Goal: Transaction & Acquisition: Purchase product/service

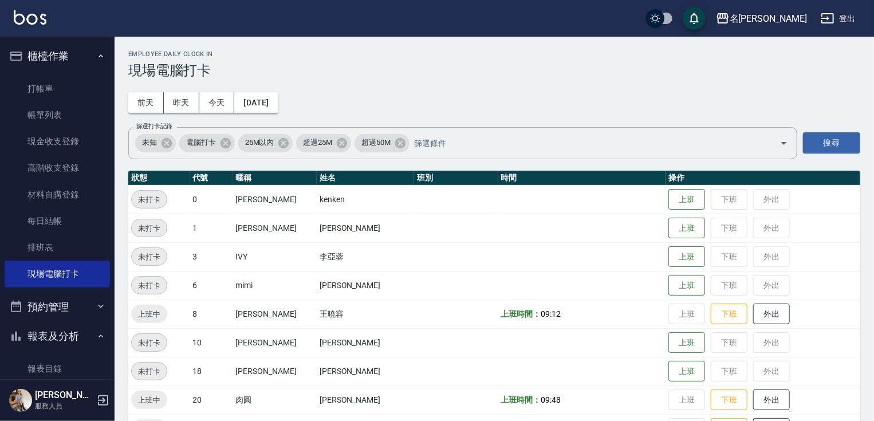
drag, startPoint x: 0, startPoint y: 0, endPoint x: 498, endPoint y: 339, distance: 602.9
click at [498, 339] on td at bounding box center [582, 342] width 168 height 29
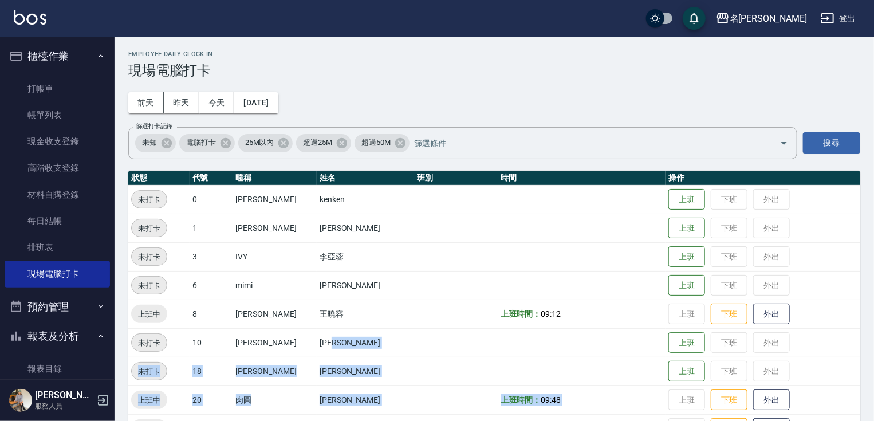
scroll to position [150, 0]
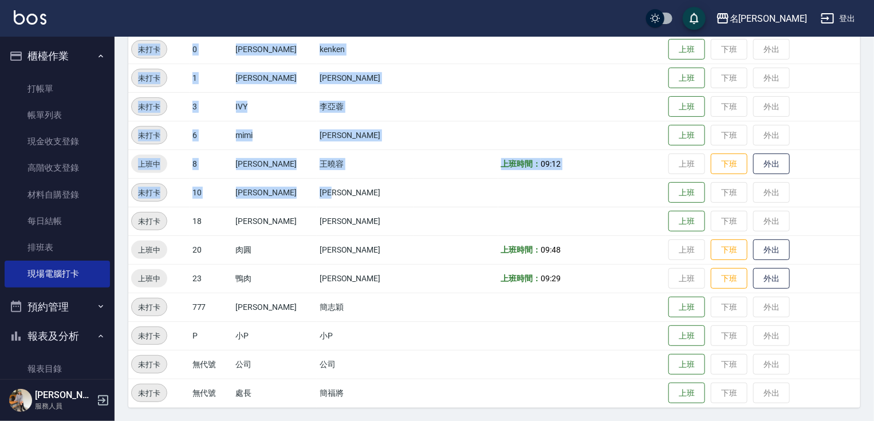
drag, startPoint x: 318, startPoint y: 385, endPoint x: 279, endPoint y: 439, distance: 66.5
click at [279, 421] on html "名留竹林 登出 櫃檯作業 打帳單 帳單列表 現金收支登錄 高階收支登錄 材料自購登錄 每日結帳 排班表 現場電腦打卡 預約管理 預約管理 單日預約紀錄 單週預…" at bounding box center [437, 136] width 874 height 572
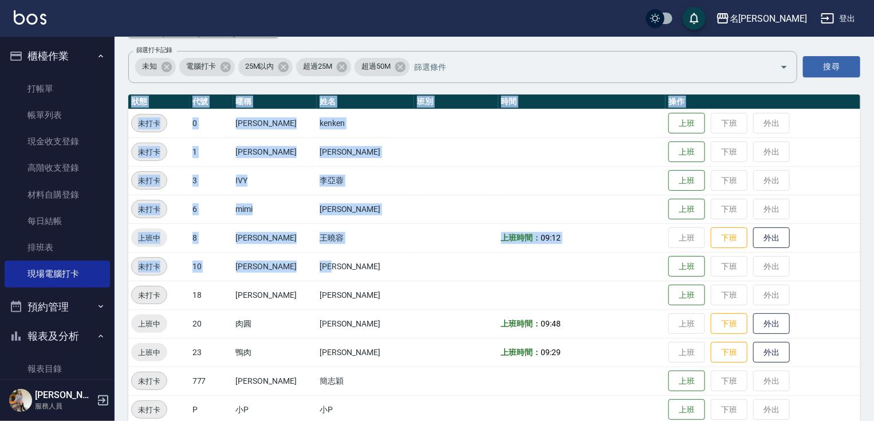
scroll to position [44, 0]
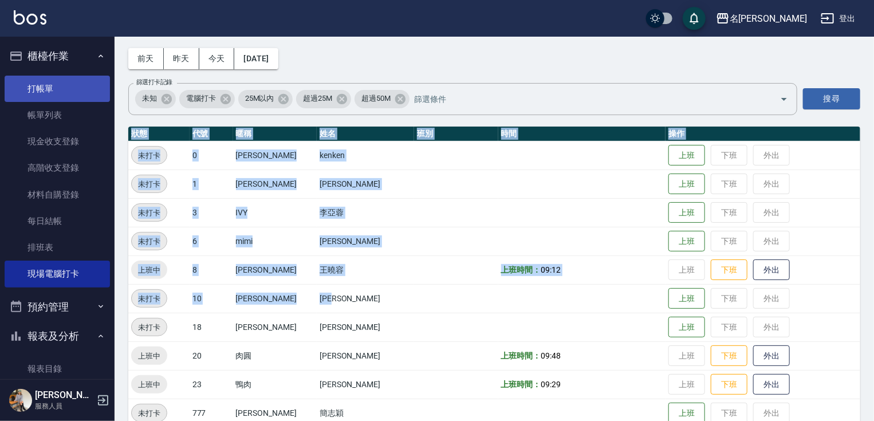
click at [54, 87] on link "打帳單" at bounding box center [57, 89] width 105 height 26
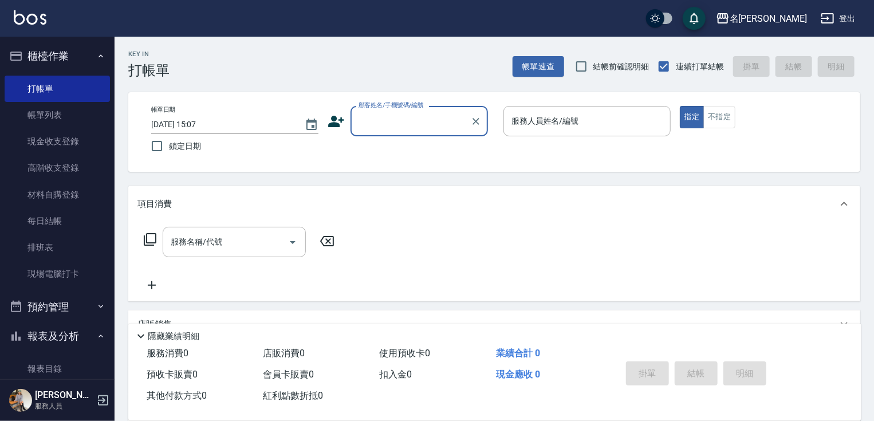
click at [380, 123] on input "顧客姓名/手機號碼/編號" at bounding box center [411, 121] width 110 height 20
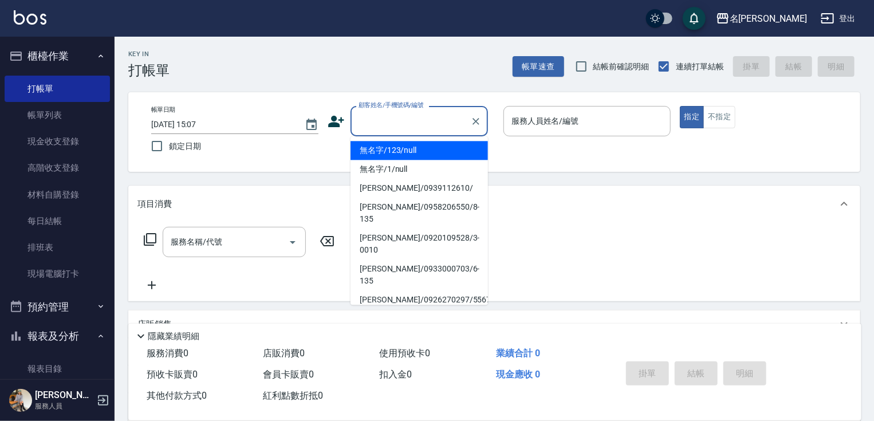
click at [389, 151] on li "無名字/123/null" at bounding box center [419, 150] width 137 height 19
type input "無名字/123/null"
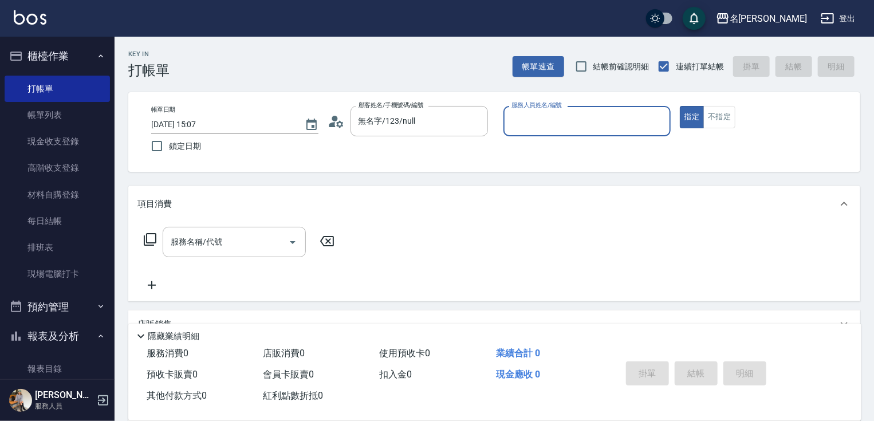
click at [521, 125] on input "服務人員姓名/編號" at bounding box center [587, 121] width 157 height 20
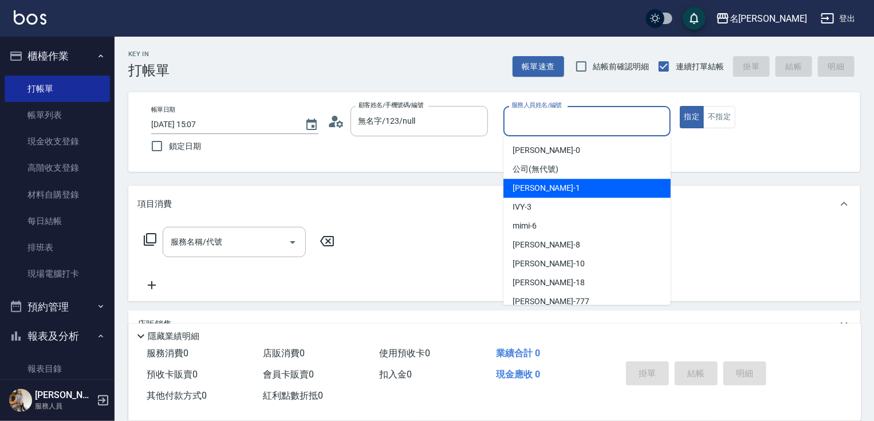
drag, startPoint x: 528, startPoint y: 190, endPoint x: 630, endPoint y: 164, distance: 104.8
click at [528, 190] on span "[PERSON_NAME] -1" at bounding box center [547, 188] width 68 height 12
type input "[PERSON_NAME]-1"
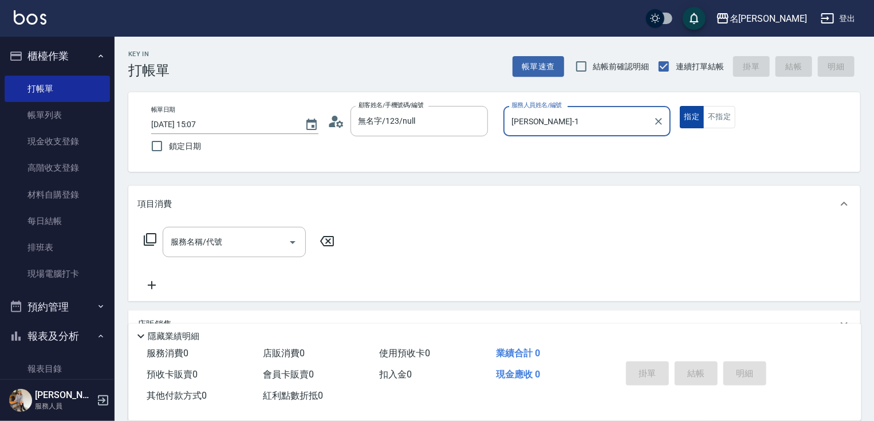
click at [690, 120] on button "指定" at bounding box center [692, 117] width 25 height 22
click at [150, 238] on icon at bounding box center [150, 240] width 14 height 14
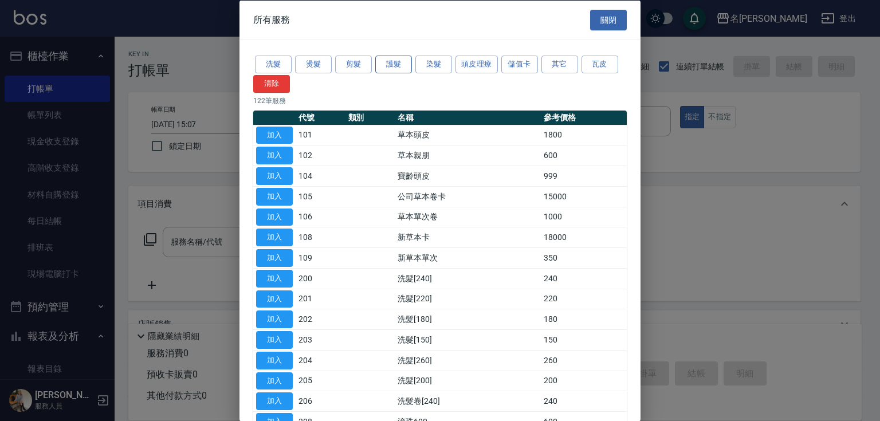
click at [393, 64] on button "護髮" at bounding box center [393, 65] width 37 height 18
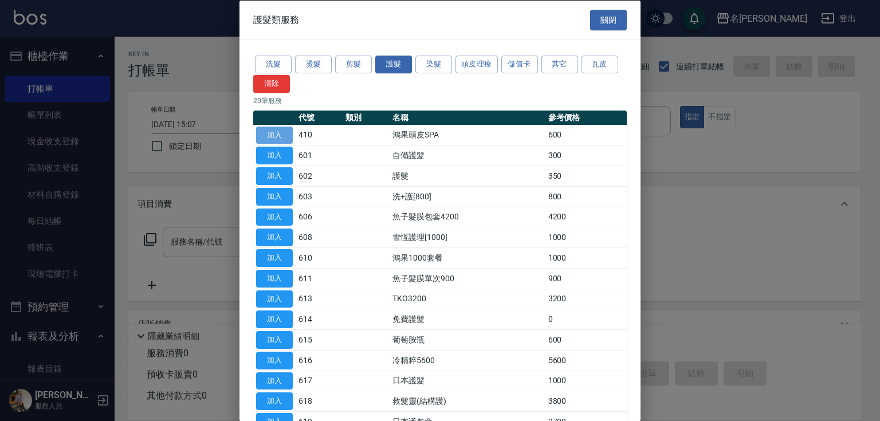
click at [269, 135] on button "加入" at bounding box center [274, 135] width 37 height 18
type input "鴻果頭皮SPA(410)"
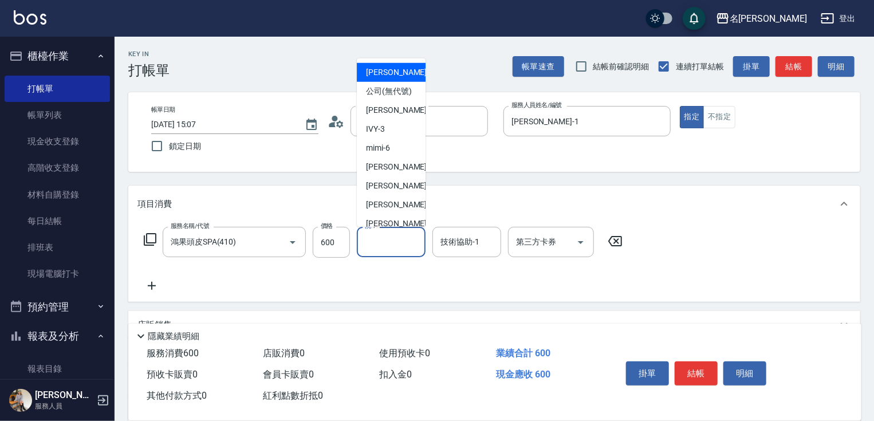
click at [403, 247] on input "洗-1" at bounding box center [391, 242] width 58 height 20
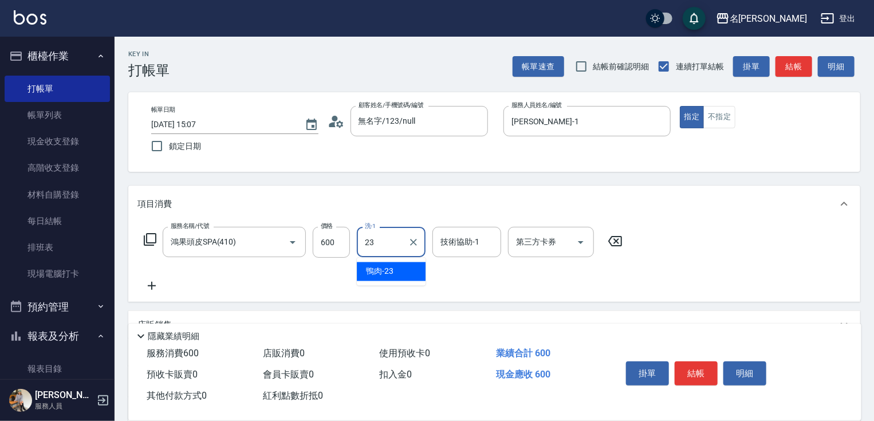
type input "鴨肉-23"
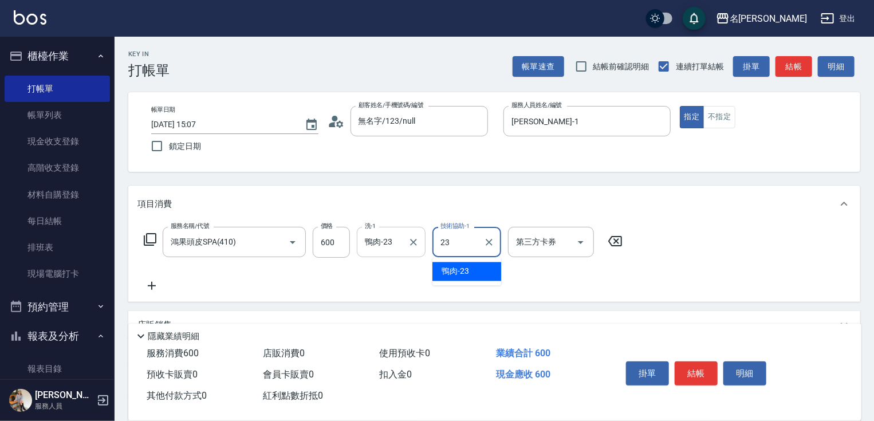
type input "鴨肉-23"
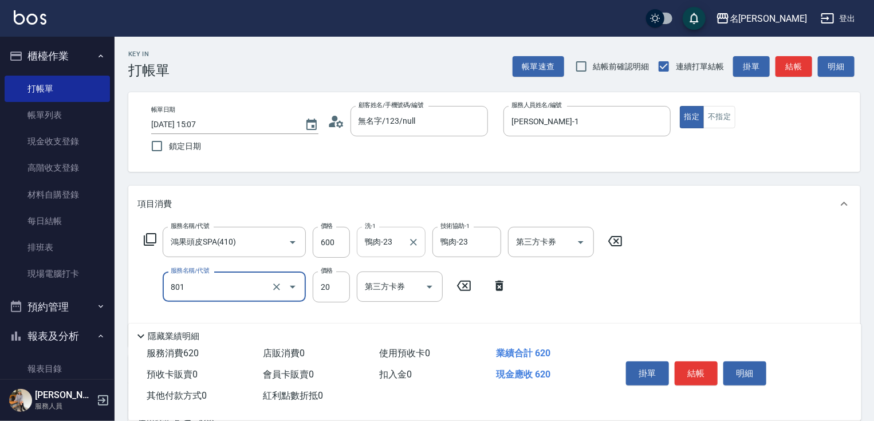
type input "潤絲20(801)"
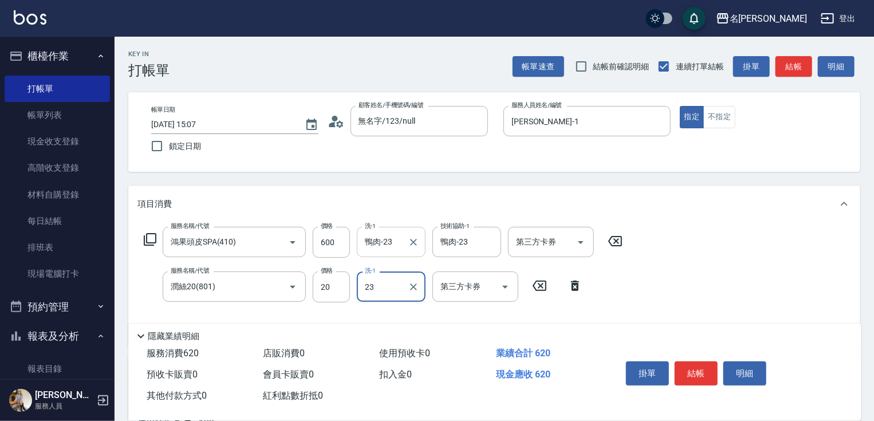
type input "鴨肉-23"
click at [697, 370] on button "結帳" at bounding box center [696, 374] width 43 height 24
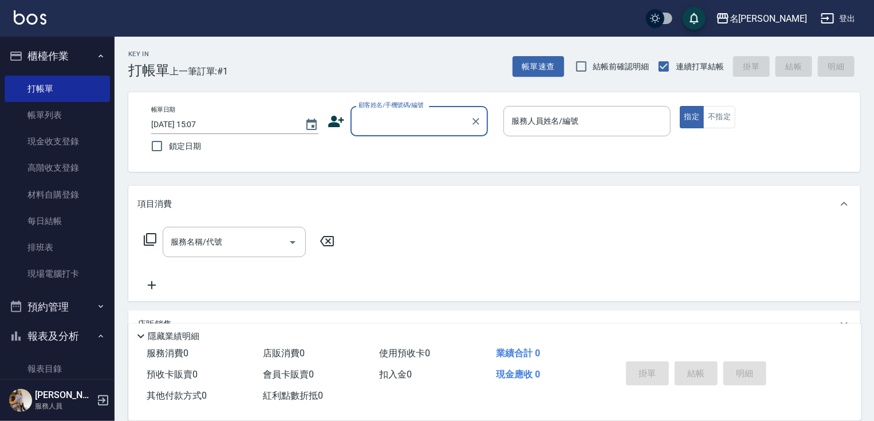
click at [374, 119] on input "顧客姓名/手機號碼/編號" at bounding box center [411, 121] width 110 height 20
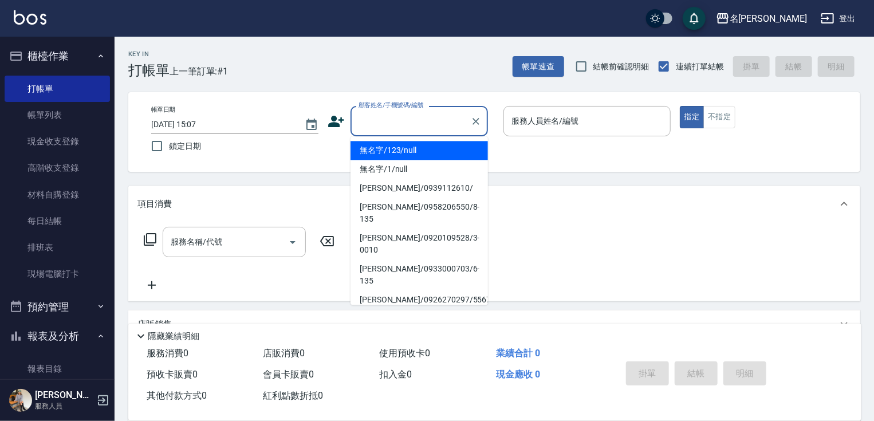
click at [391, 149] on li "無名字/123/null" at bounding box center [419, 150] width 137 height 19
type input "無名字/123/null"
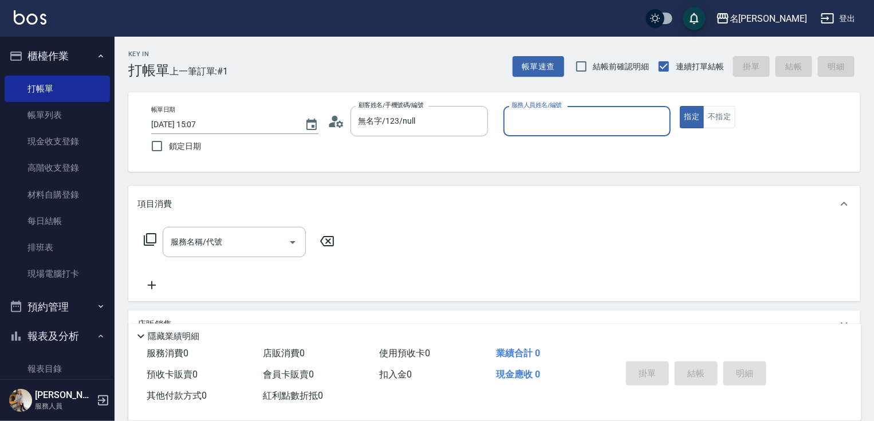
drag, startPoint x: 555, startPoint y: 117, endPoint x: 546, endPoint y: 117, distance: 9.2
click at [555, 117] on input "服務人員姓名/編號" at bounding box center [587, 121] width 157 height 20
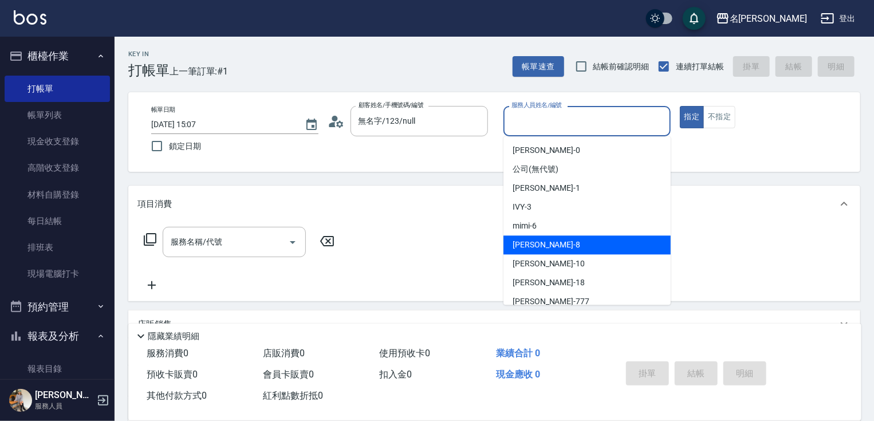
click at [584, 239] on div "曉容 -8" at bounding box center [587, 244] width 167 height 19
type input "曉容-8"
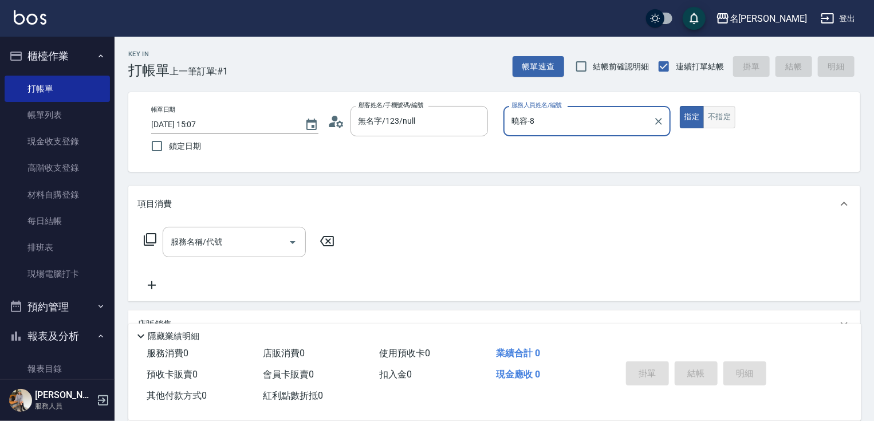
click at [717, 123] on button "不指定" at bounding box center [720, 117] width 32 height 22
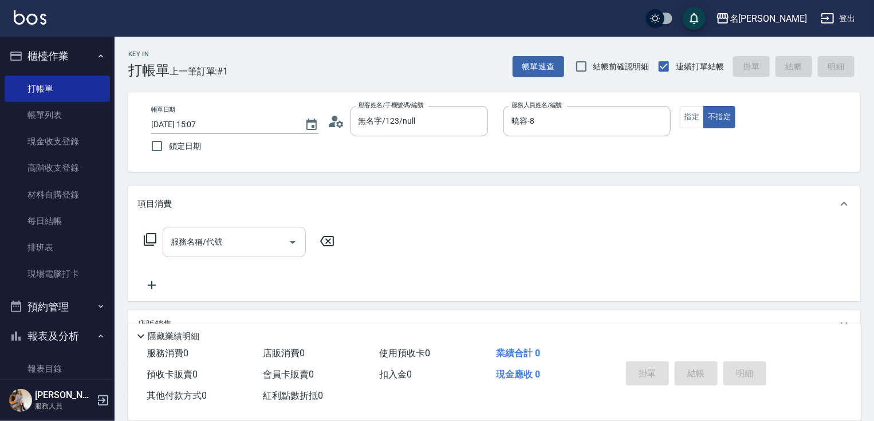
click at [270, 247] on input "服務名稱/代號" at bounding box center [226, 242] width 116 height 20
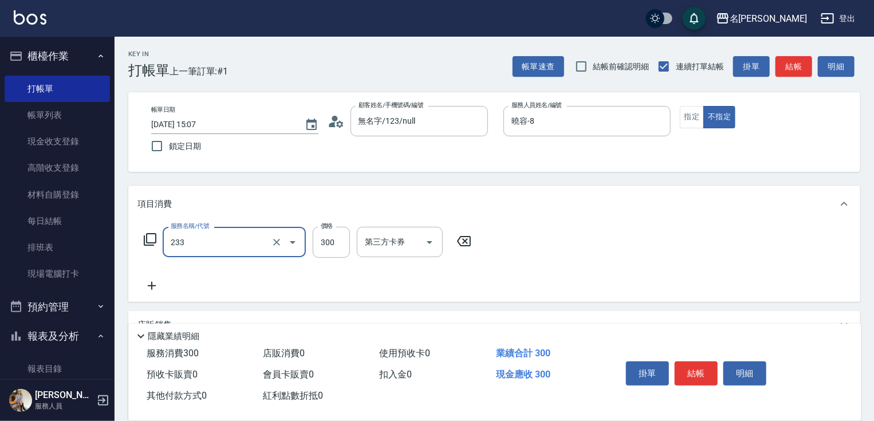
type input "洗髮300(233)"
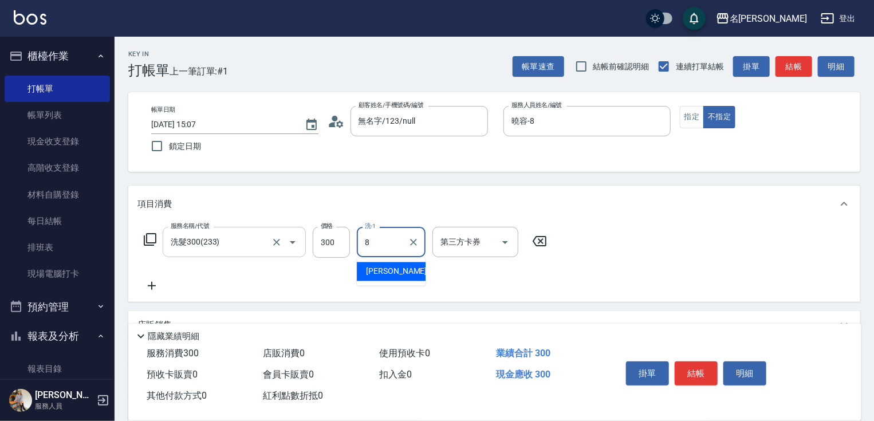
type input "曉容-8"
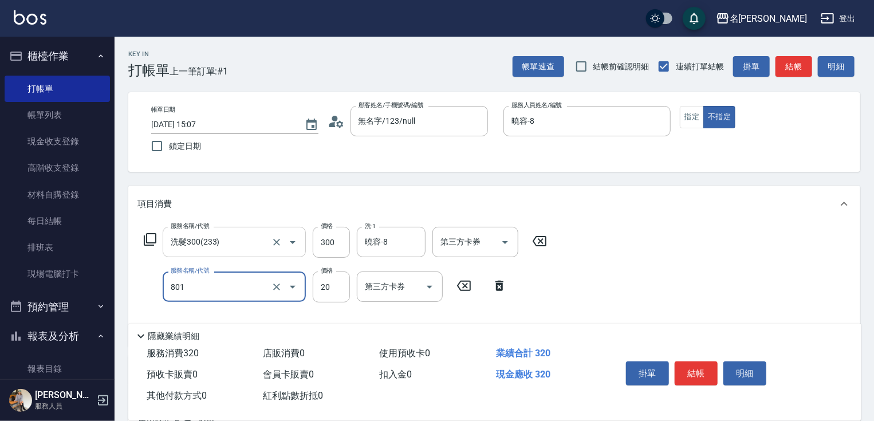
type input "潤絲20(801)"
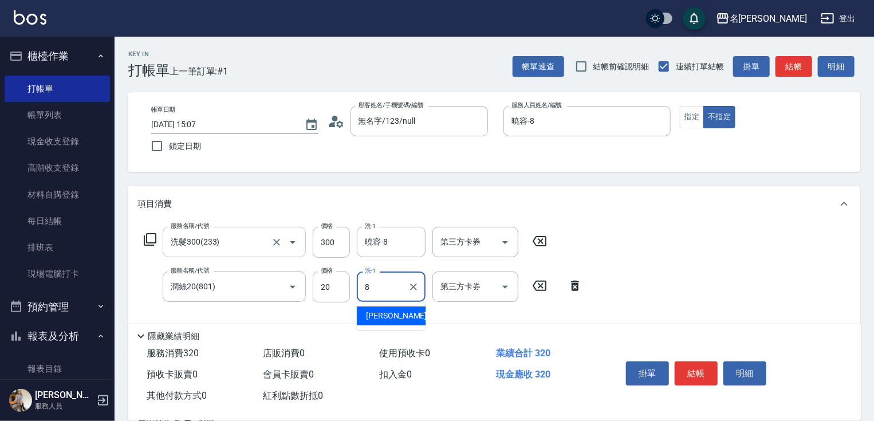
type input "曉容-8"
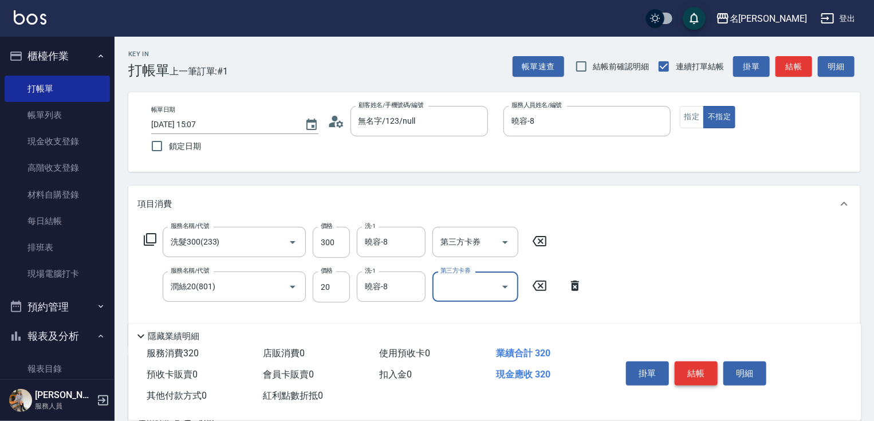
click at [698, 374] on button "結帳" at bounding box center [696, 374] width 43 height 24
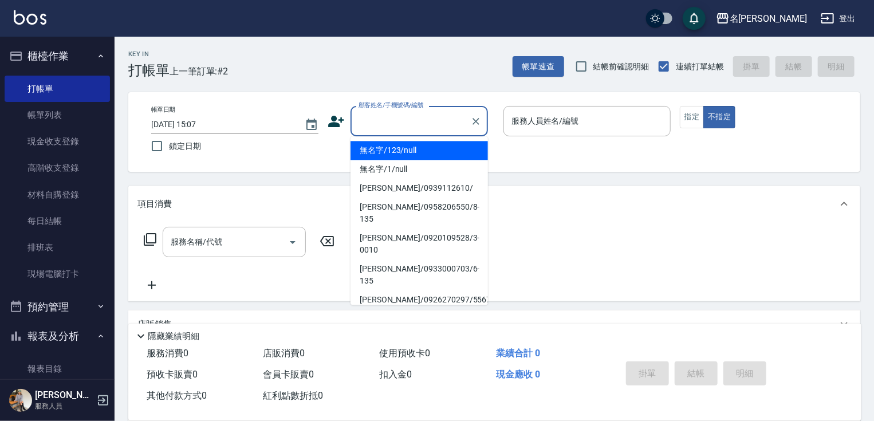
click at [400, 113] on input "顧客姓名/手機號碼/編號" at bounding box center [411, 121] width 110 height 20
click at [423, 147] on li "無名字/123/null" at bounding box center [419, 150] width 137 height 19
type input "無名字/123/null"
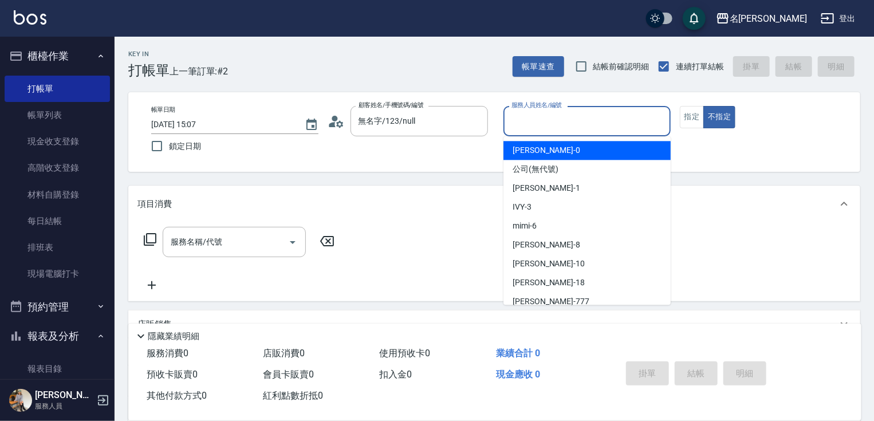
click at [525, 126] on input "服務人員姓名/編號" at bounding box center [587, 121] width 157 height 20
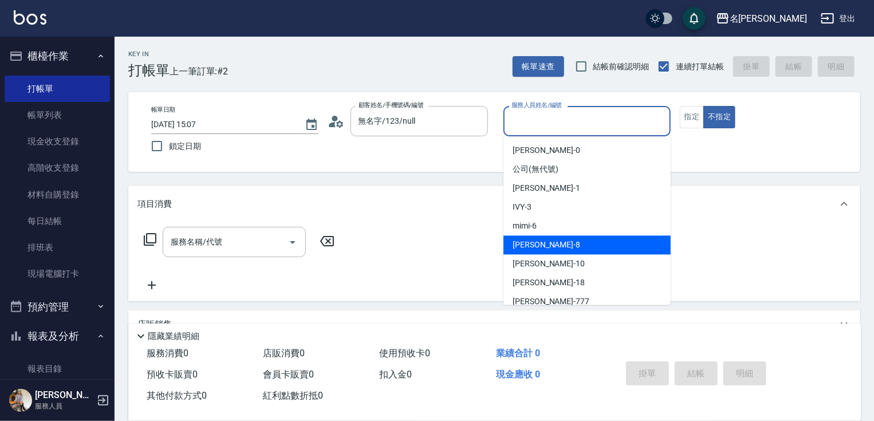
click at [553, 244] on div "曉容 -8" at bounding box center [587, 244] width 167 height 19
type input "曉容-8"
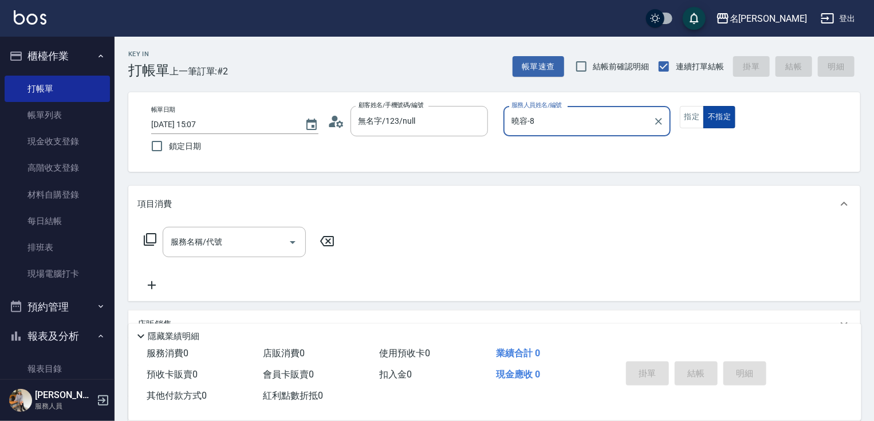
click at [726, 115] on button "不指定" at bounding box center [720, 117] width 32 height 22
click at [218, 243] on div "服務名稱/代號 服務名稱/代號" at bounding box center [234, 242] width 143 height 30
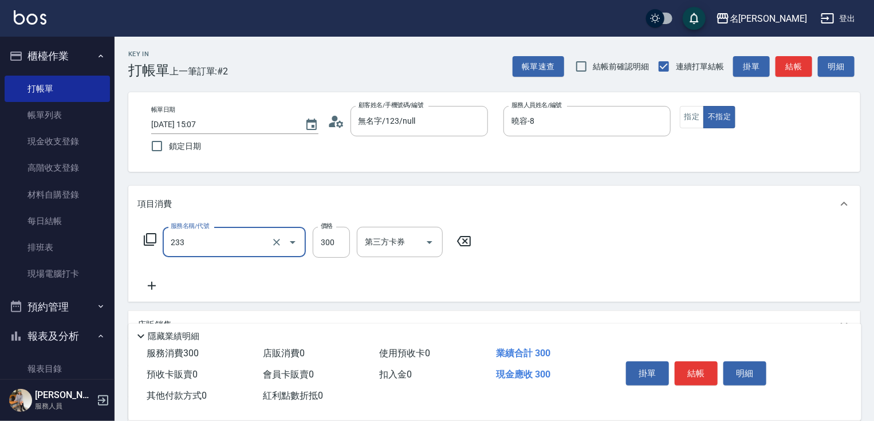
type input "洗髮300(233)"
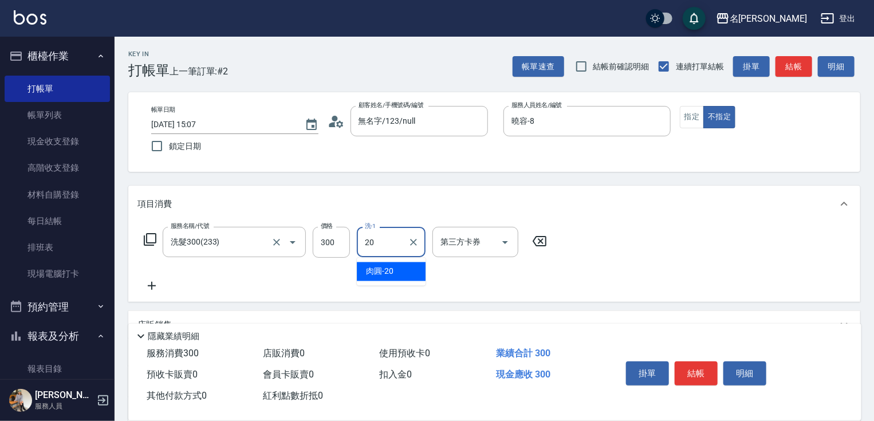
type input "肉圓-20"
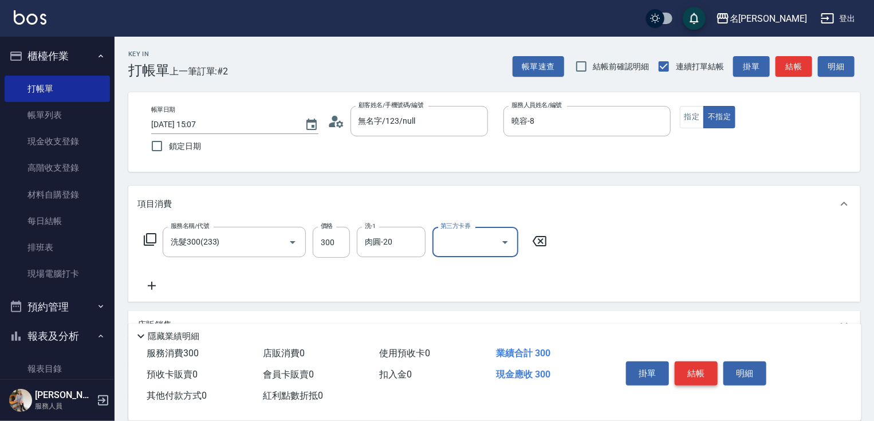
click at [693, 375] on button "結帳" at bounding box center [696, 374] width 43 height 24
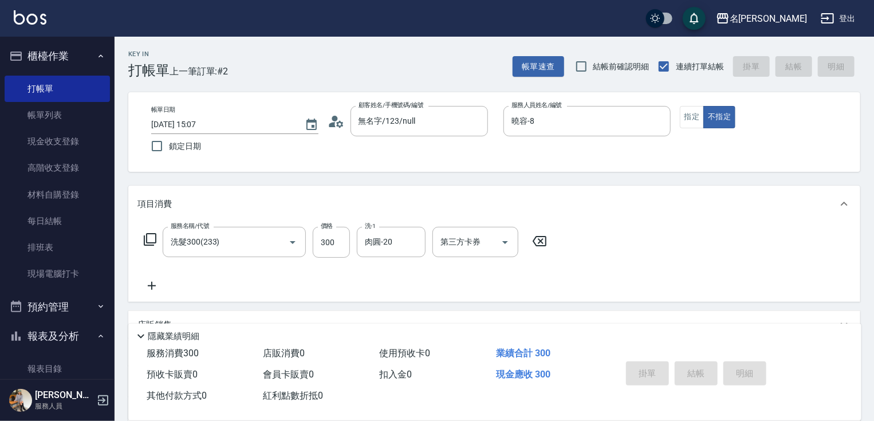
type input "[DATE] 15:08"
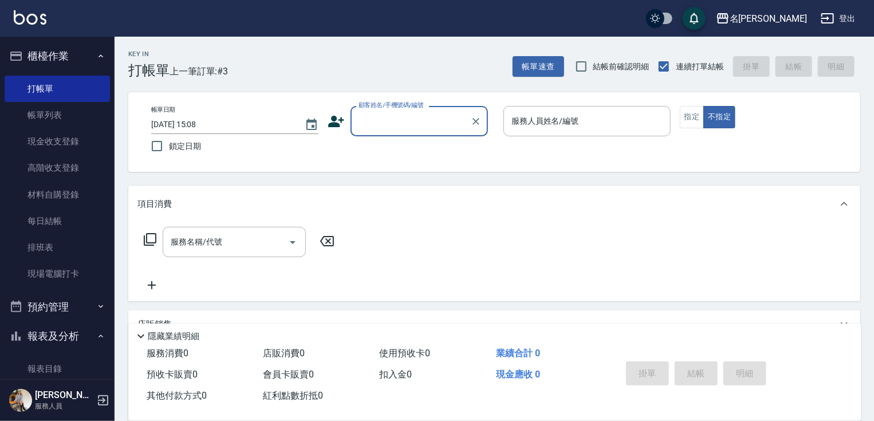
click at [376, 123] on input "顧客姓名/手機號碼/編號" at bounding box center [411, 121] width 110 height 20
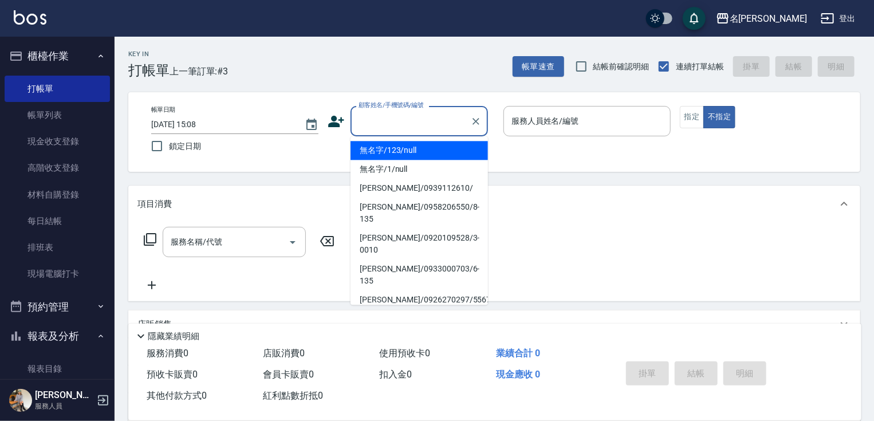
click at [396, 150] on li "無名字/123/null" at bounding box center [419, 150] width 137 height 19
type input "無名字/123/null"
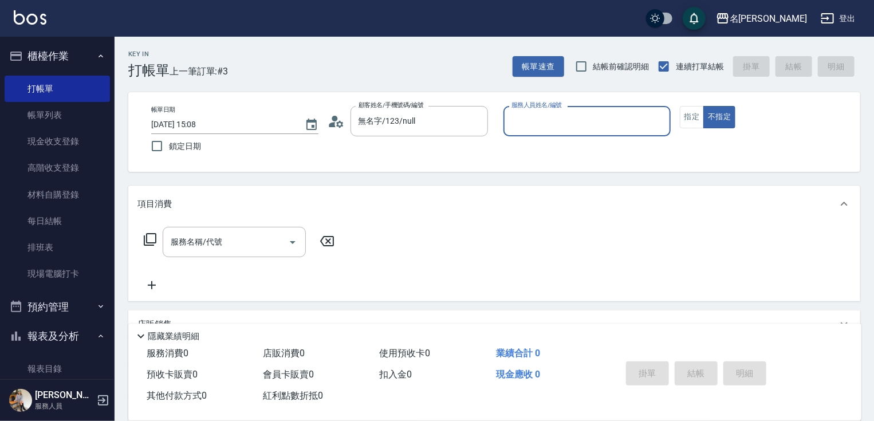
click at [525, 127] on input "服務人員姓名/編號" at bounding box center [587, 121] width 157 height 20
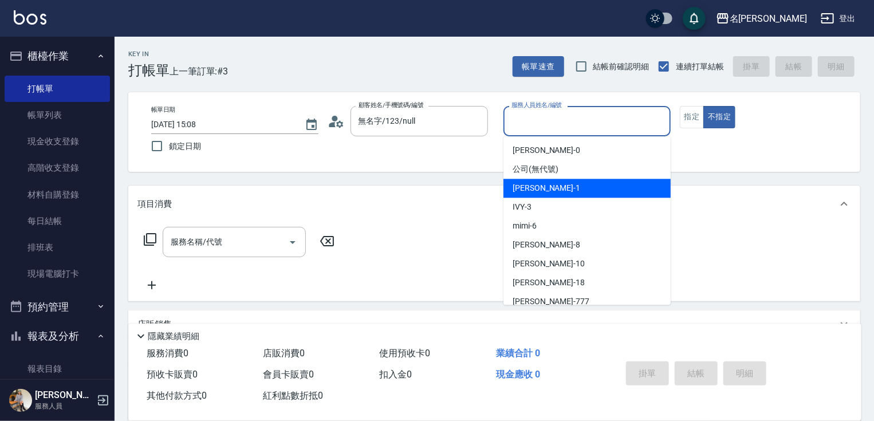
click at [544, 190] on span "[PERSON_NAME] -1" at bounding box center [547, 188] width 68 height 12
type input "[PERSON_NAME]-1"
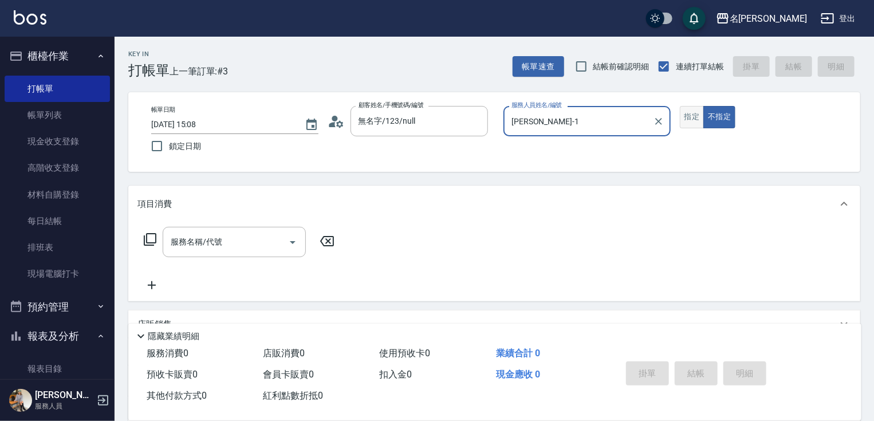
click at [690, 111] on button "指定" at bounding box center [692, 117] width 25 height 22
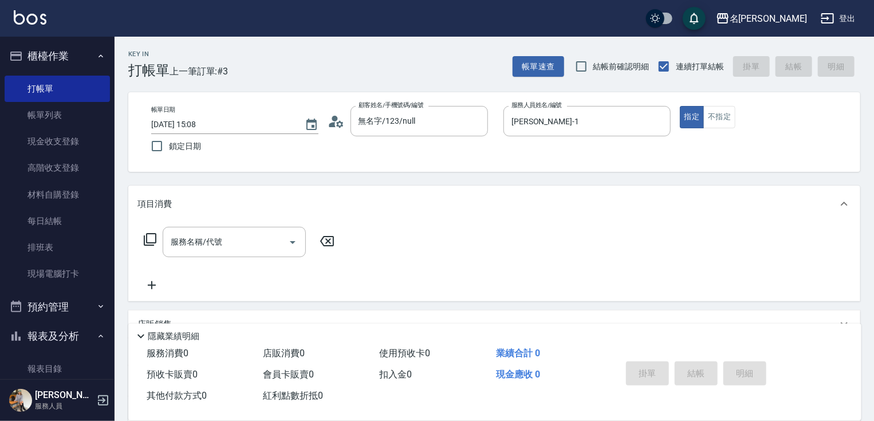
click at [151, 240] on icon at bounding box center [150, 240] width 14 height 14
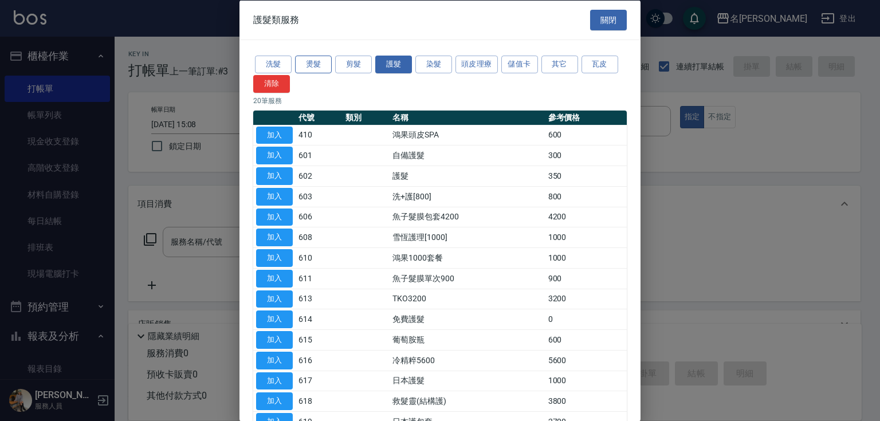
click at [307, 70] on button "燙髮" at bounding box center [313, 65] width 37 height 18
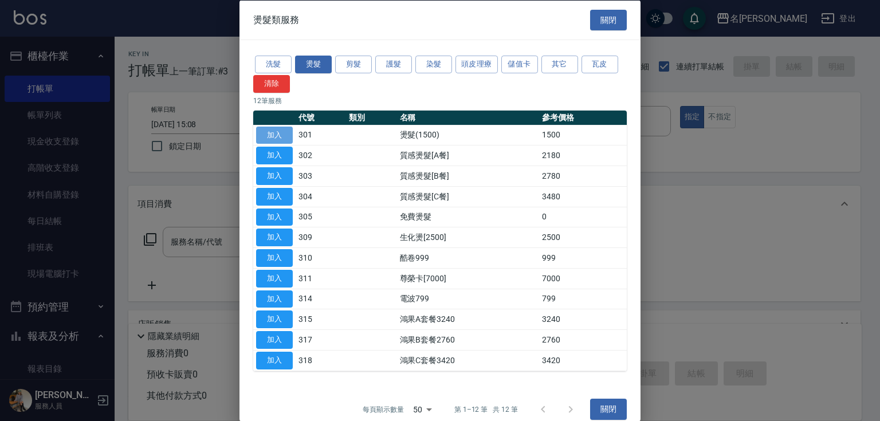
click at [286, 135] on button "加入" at bounding box center [274, 135] width 37 height 18
type input "燙髮(1500)(301)"
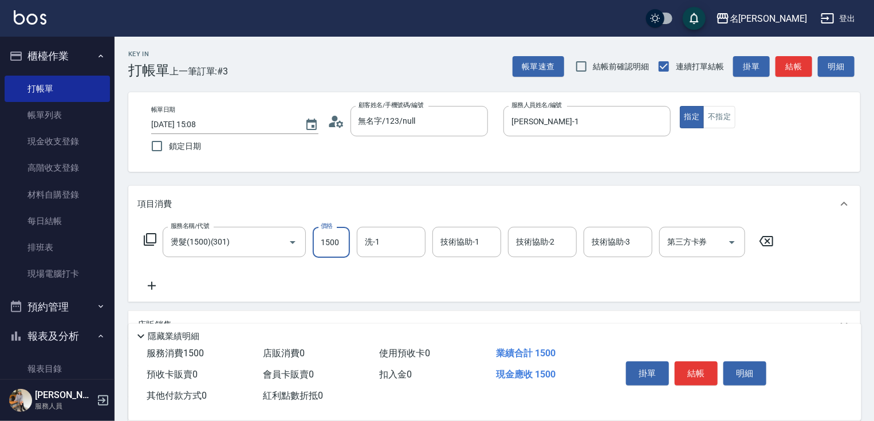
click at [336, 245] on input "1500" at bounding box center [331, 242] width 37 height 31
type input "2800"
type input "[PERSON_NAME]-1"
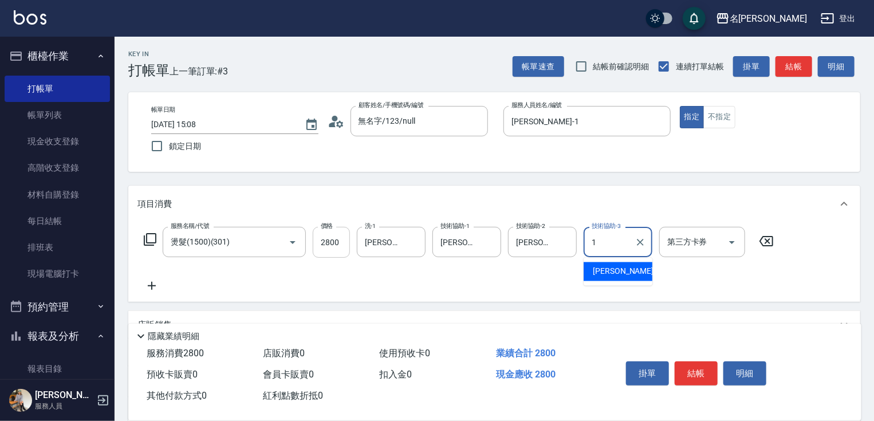
type input "[PERSON_NAME]-1"
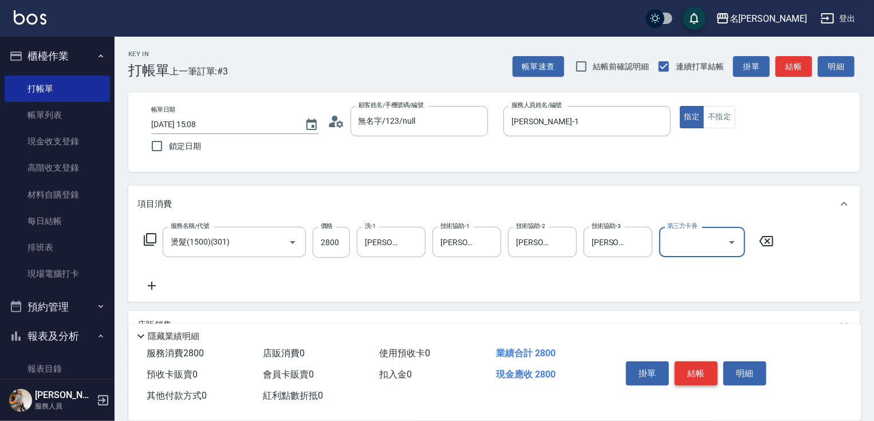
click at [697, 370] on button "結帳" at bounding box center [696, 374] width 43 height 24
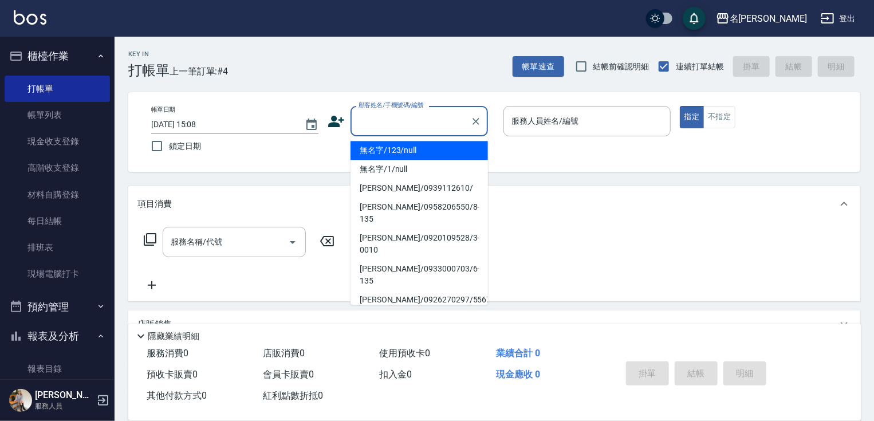
drag, startPoint x: 398, startPoint y: 115, endPoint x: 416, endPoint y: 146, distance: 35.7
click at [398, 115] on input "顧客姓名/手機號碼/編號" at bounding box center [411, 121] width 110 height 20
click at [417, 149] on li "無名字/123/null" at bounding box center [419, 150] width 137 height 19
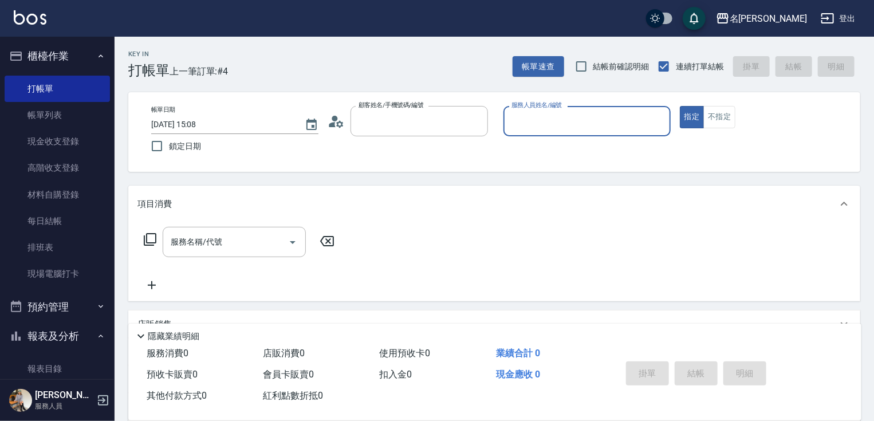
type input "無名字/123/null"
click at [536, 125] on input "服務人員姓名/編號" at bounding box center [587, 121] width 157 height 20
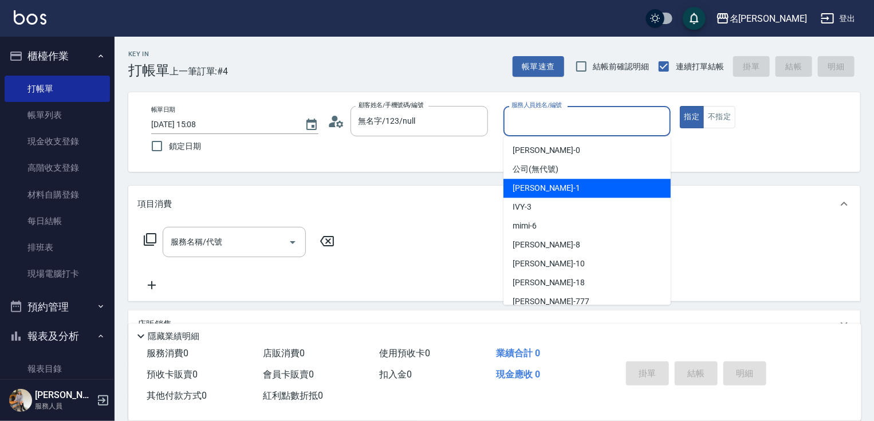
click at [533, 183] on span "[PERSON_NAME] -1" at bounding box center [547, 188] width 68 height 12
type input "[PERSON_NAME]-1"
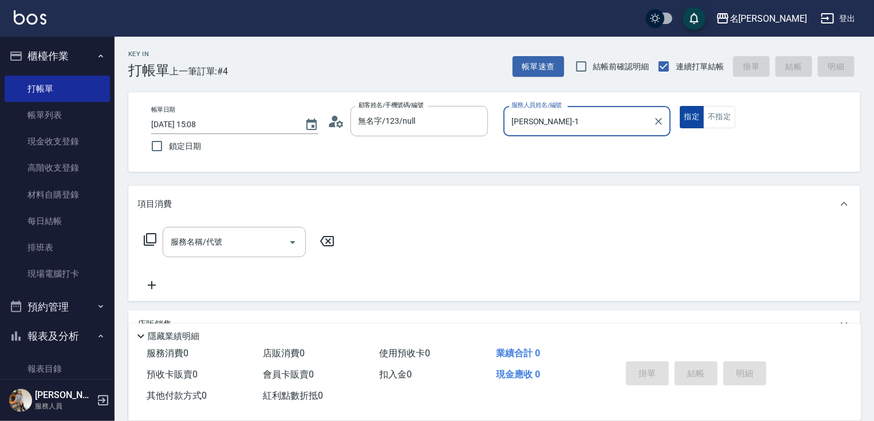
click at [687, 122] on button "指定" at bounding box center [692, 117] width 25 height 22
click at [261, 251] on input "服務名稱/代號" at bounding box center [226, 242] width 116 height 20
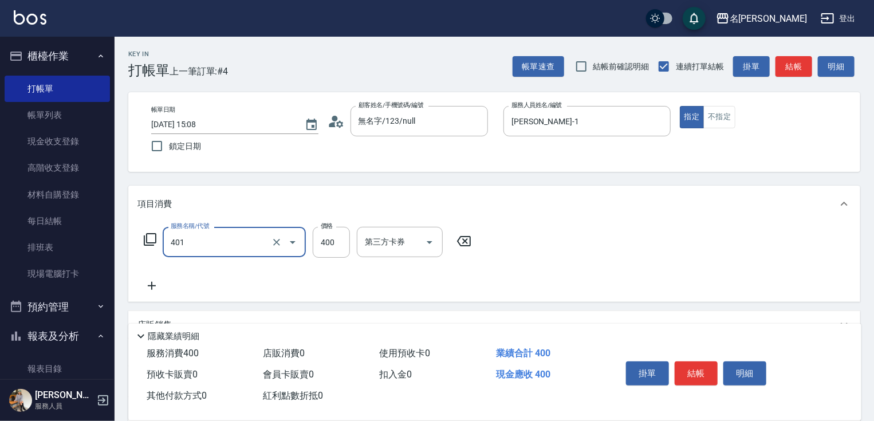
type input "剪髮(400)(401)"
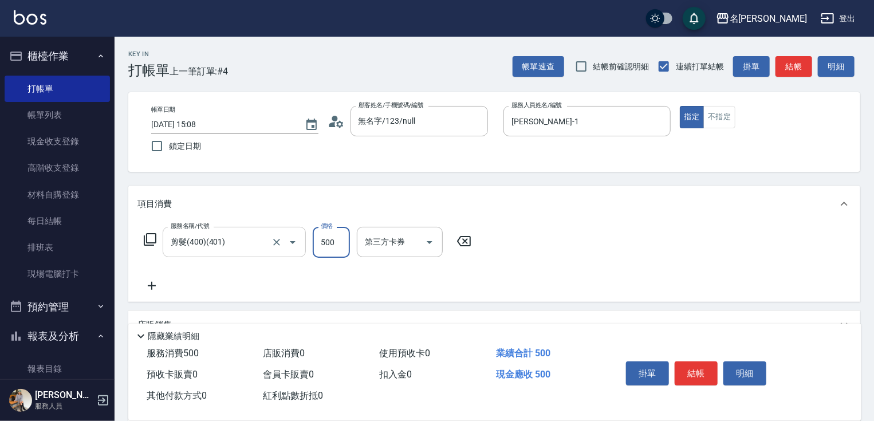
type input "500"
click at [696, 364] on button "結帳" at bounding box center [696, 374] width 43 height 24
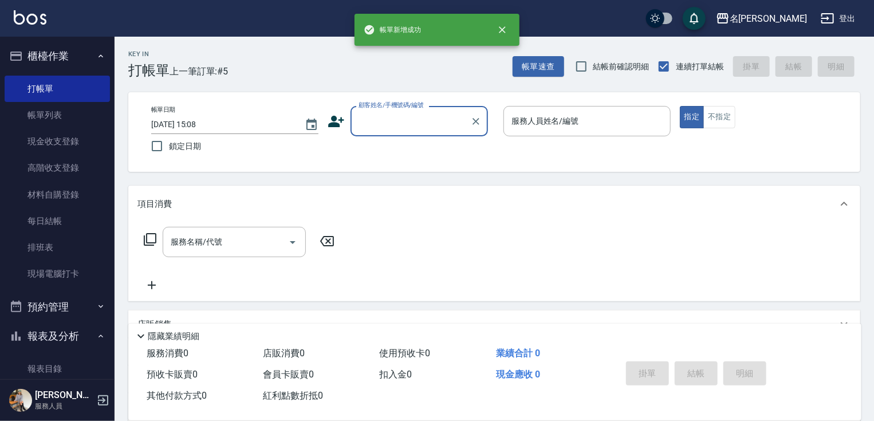
click at [427, 124] on input "顧客姓名/手機號碼/編號" at bounding box center [411, 121] width 110 height 20
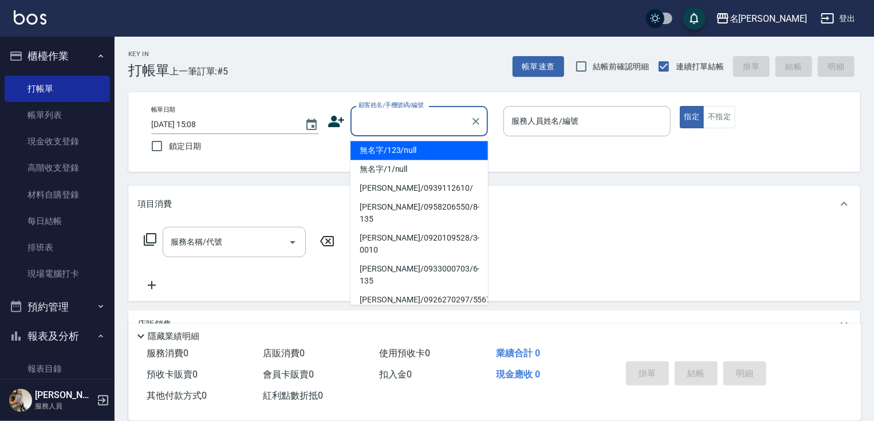
click at [439, 154] on li "無名字/123/null" at bounding box center [419, 150] width 137 height 19
type input "無名字/123/null"
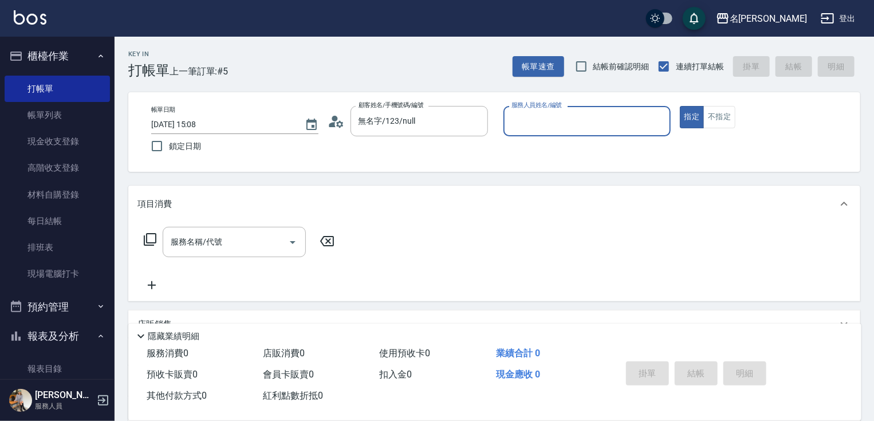
click at [555, 119] on input "服務人員姓名/編號" at bounding box center [587, 121] width 157 height 20
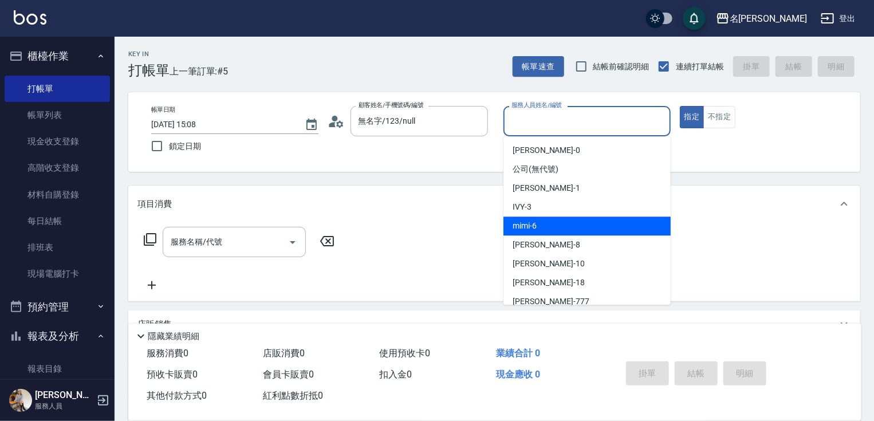
drag, startPoint x: 555, startPoint y: 220, endPoint x: 669, endPoint y: 188, distance: 118.8
click at [556, 221] on div "mimi -6" at bounding box center [587, 226] width 167 height 19
type input "mimi-6"
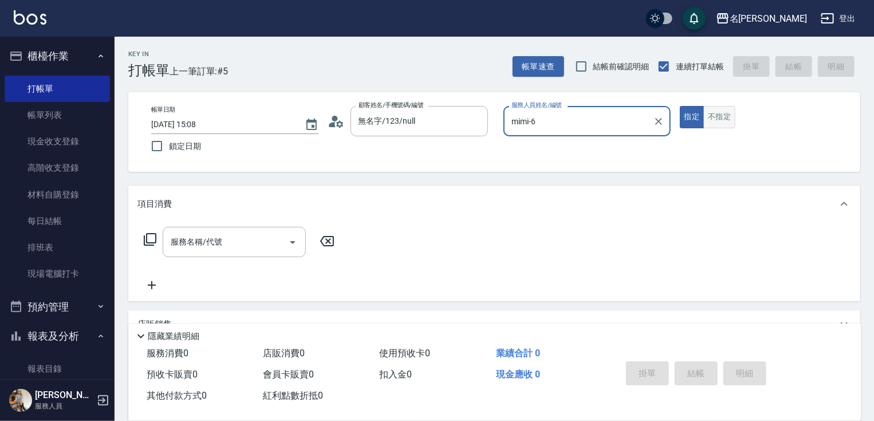
click at [720, 120] on button "不指定" at bounding box center [720, 117] width 32 height 22
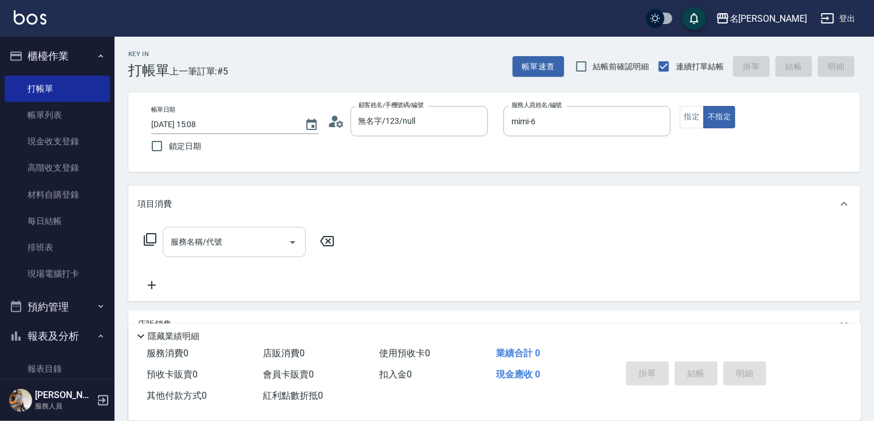
click at [248, 247] on input "服務名稱/代號" at bounding box center [226, 242] width 116 height 20
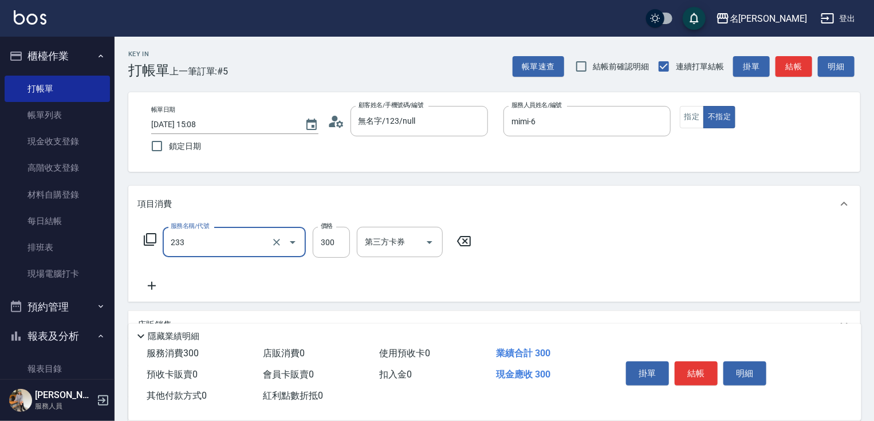
type input "洗髮300(233)"
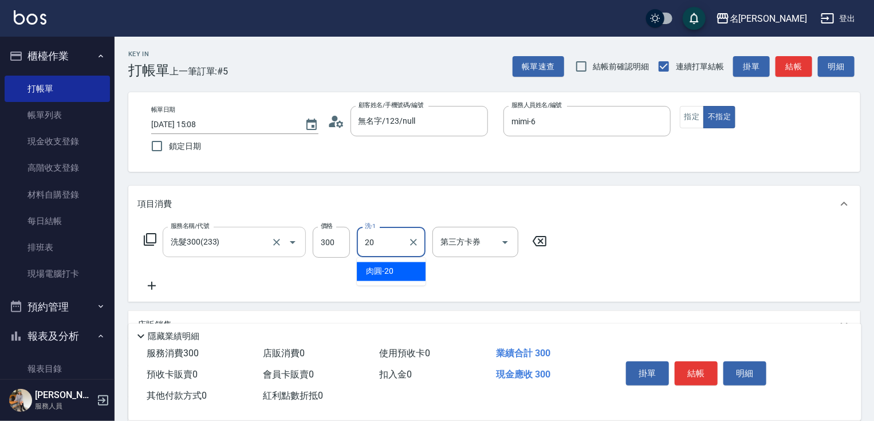
type input "肉圓-20"
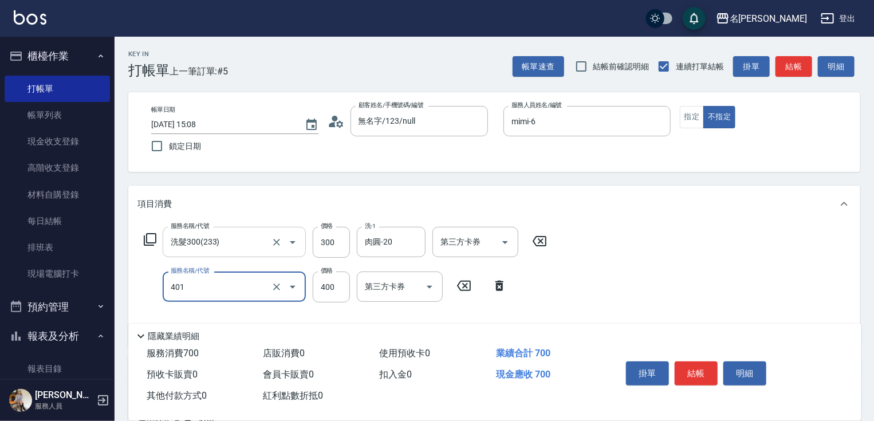
type input "剪髮(400)(401)"
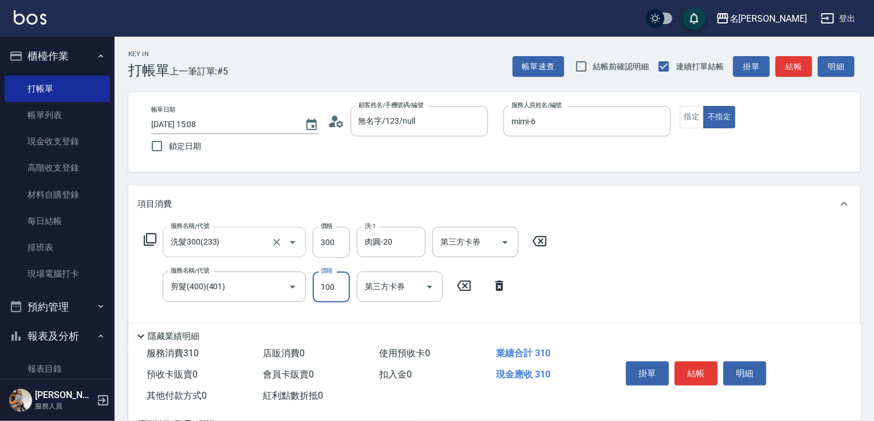
type input "100"
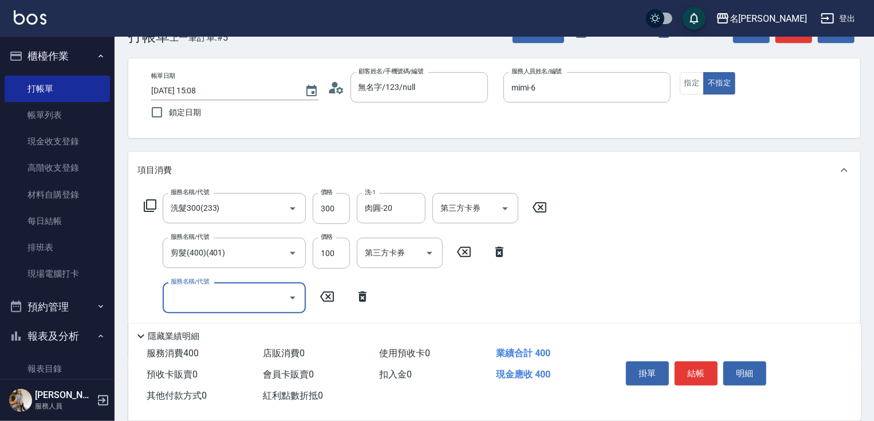
scroll to position [197, 0]
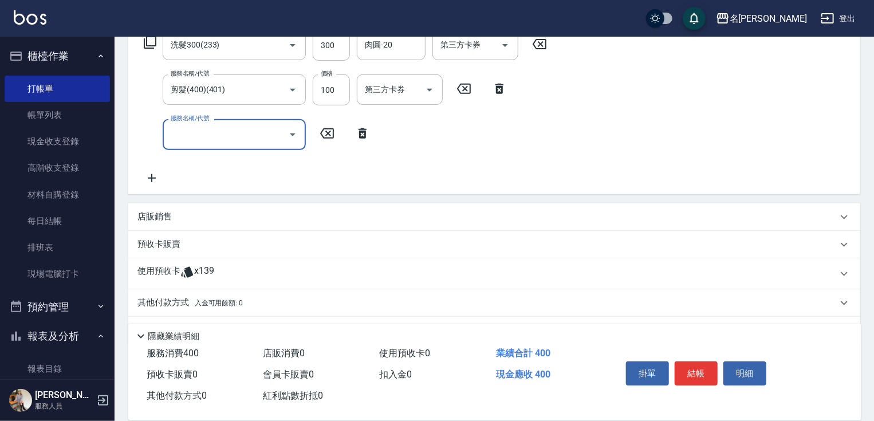
click at [243, 133] on input "服務名稱/代號" at bounding box center [226, 134] width 116 height 20
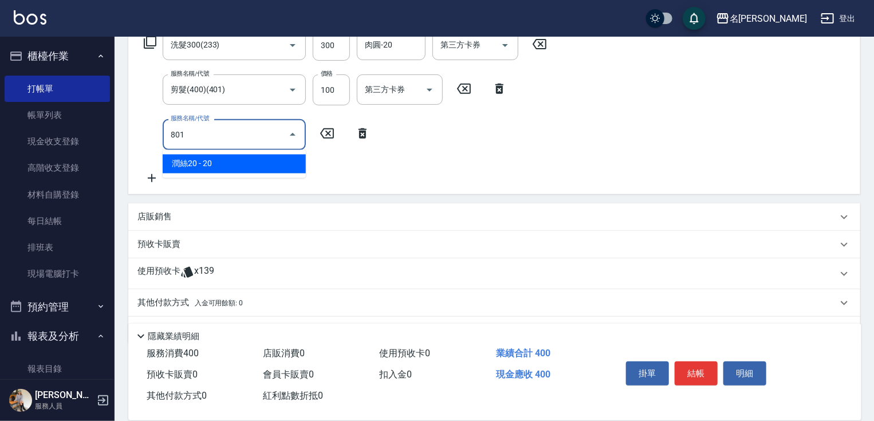
type input "潤絲20(801)"
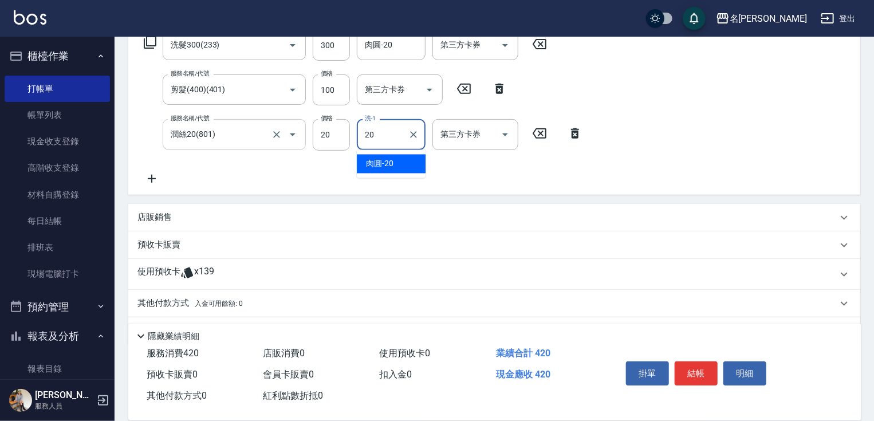
type input "肉圓-20"
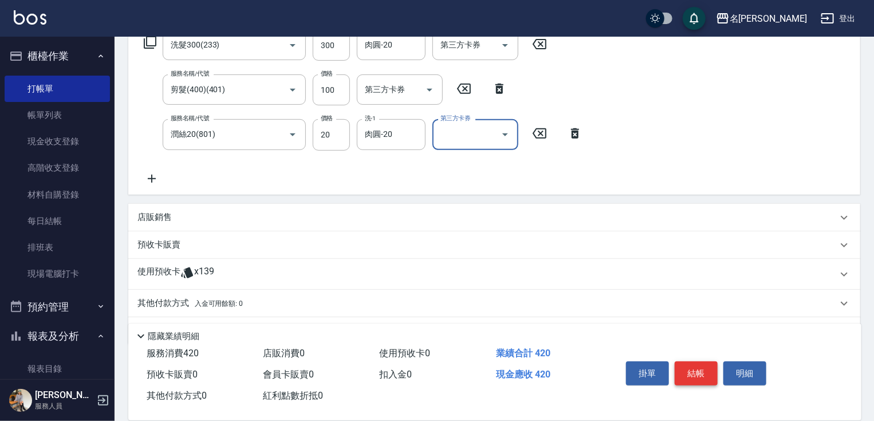
click at [700, 370] on button "結帳" at bounding box center [696, 374] width 43 height 24
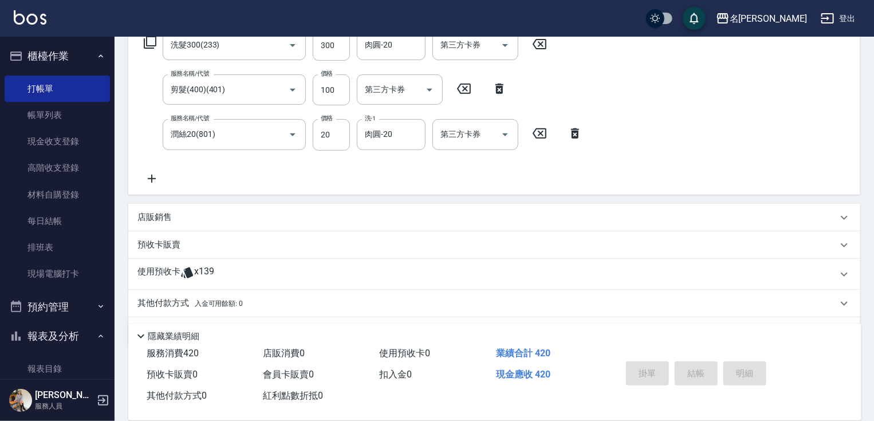
type input "[DATE] 15:09"
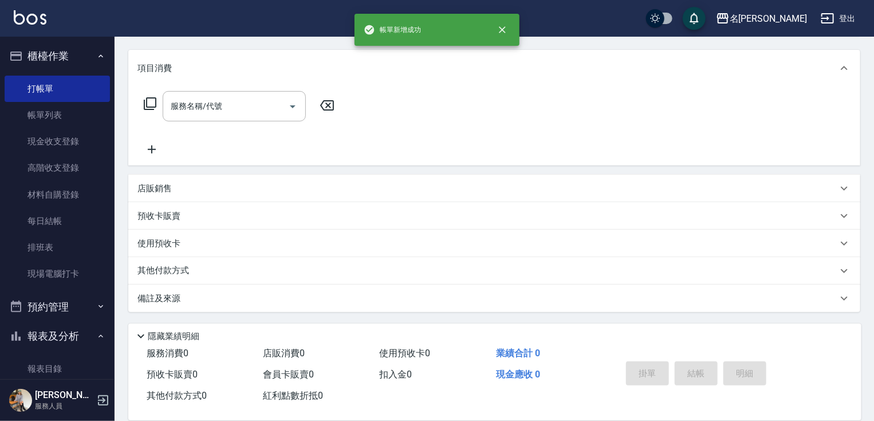
scroll to position [0, 0]
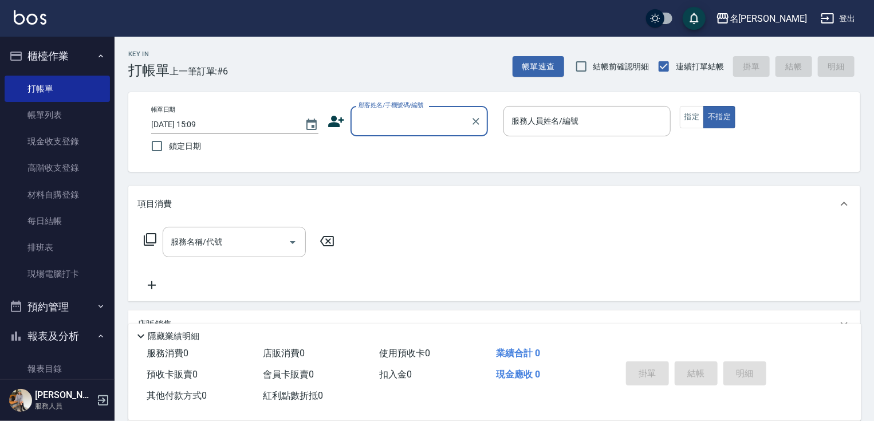
click at [379, 124] on input "顧客姓名/手機號碼/編號" at bounding box center [411, 121] width 110 height 20
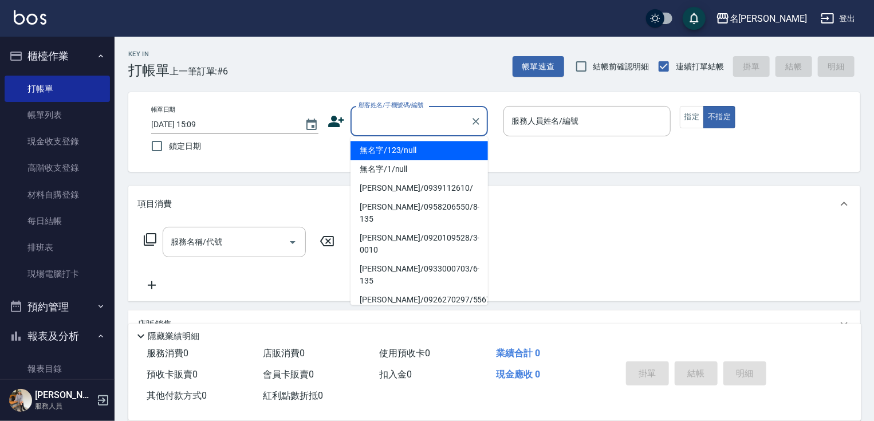
click at [394, 151] on li "無名字/123/null" at bounding box center [419, 150] width 137 height 19
type input "無名字/123/null"
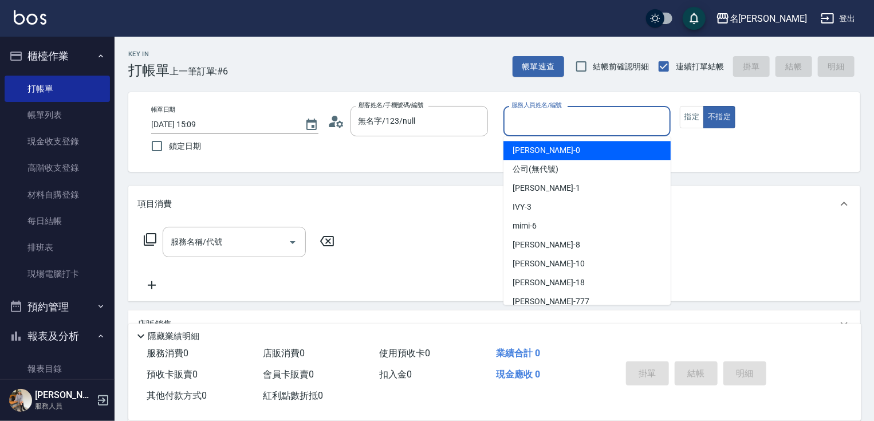
click at [509, 126] on input "服務人員姓名/編號" at bounding box center [587, 121] width 157 height 20
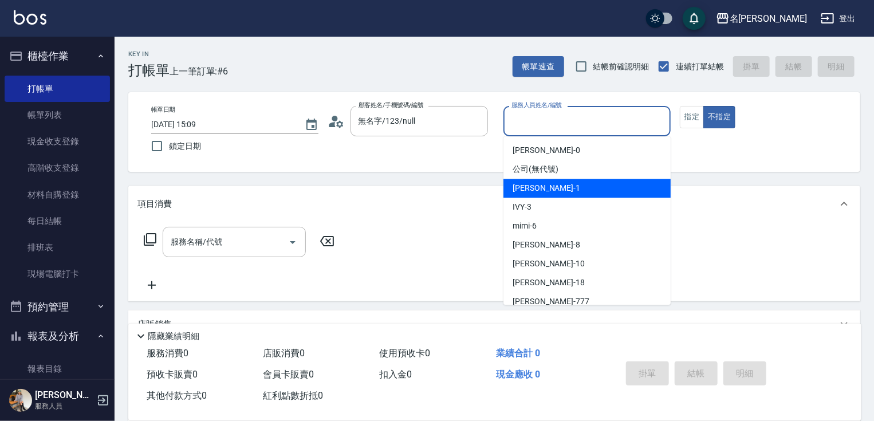
click at [549, 188] on div "[PERSON_NAME] -1" at bounding box center [587, 188] width 167 height 19
type input "[PERSON_NAME]-1"
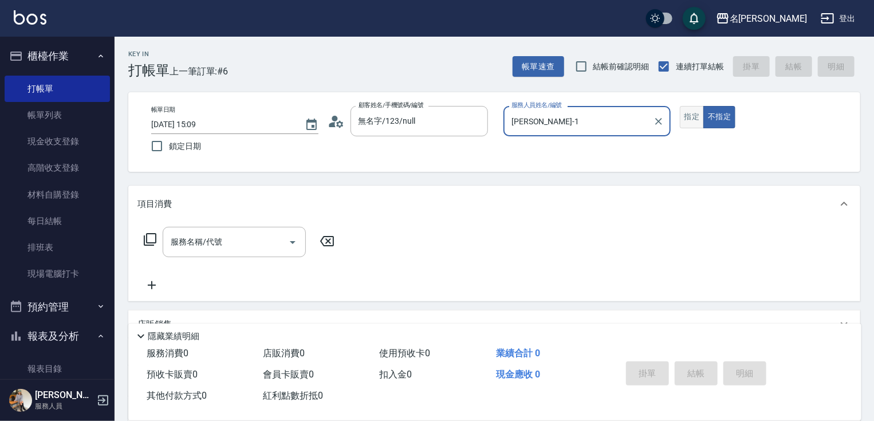
click at [691, 123] on button "指定" at bounding box center [692, 117] width 25 height 22
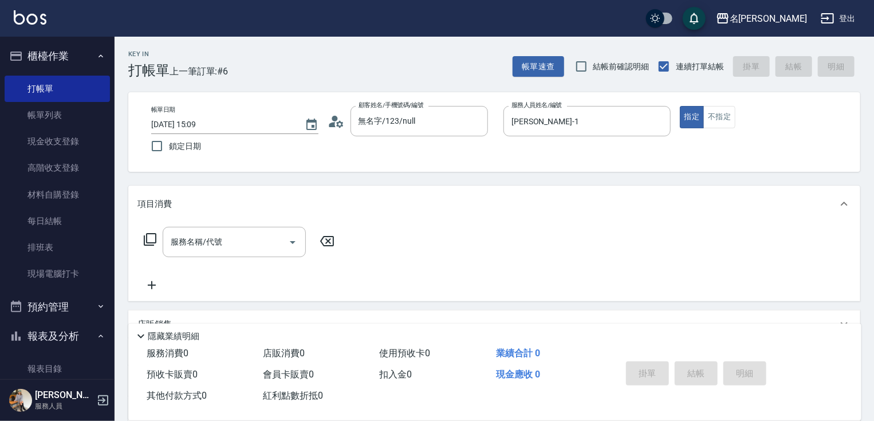
click at [151, 243] on icon at bounding box center [150, 239] width 13 height 13
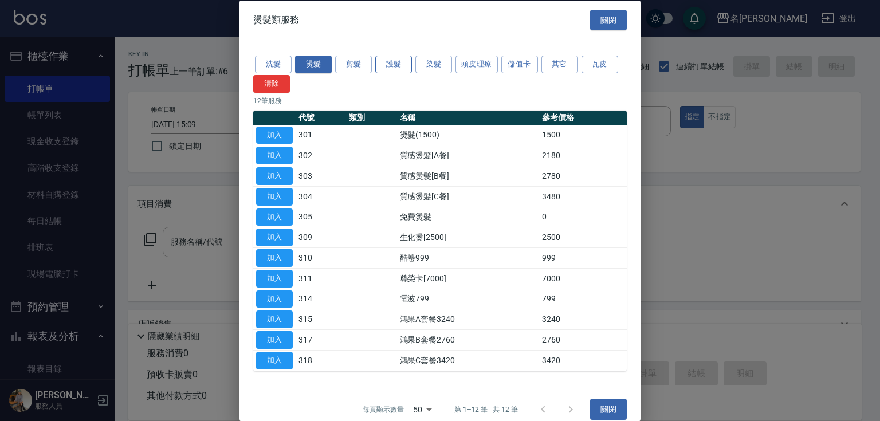
click at [395, 66] on button "護髮" at bounding box center [393, 65] width 37 height 18
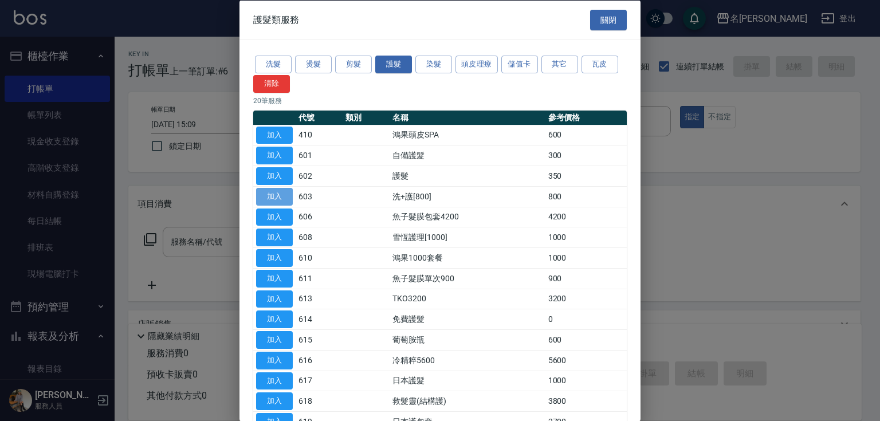
click at [272, 195] on button "加入" at bounding box center [274, 196] width 37 height 18
type input "洗+護[800](603)"
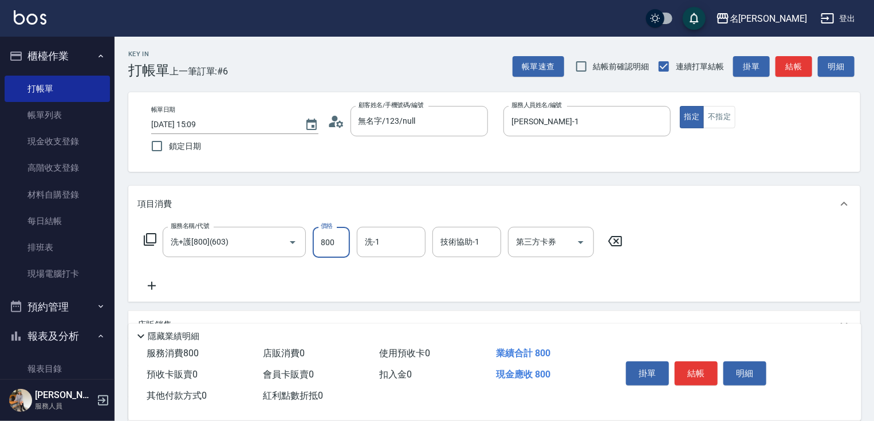
click at [332, 239] on input "800" at bounding box center [331, 242] width 37 height 31
type input "0"
type input "12"
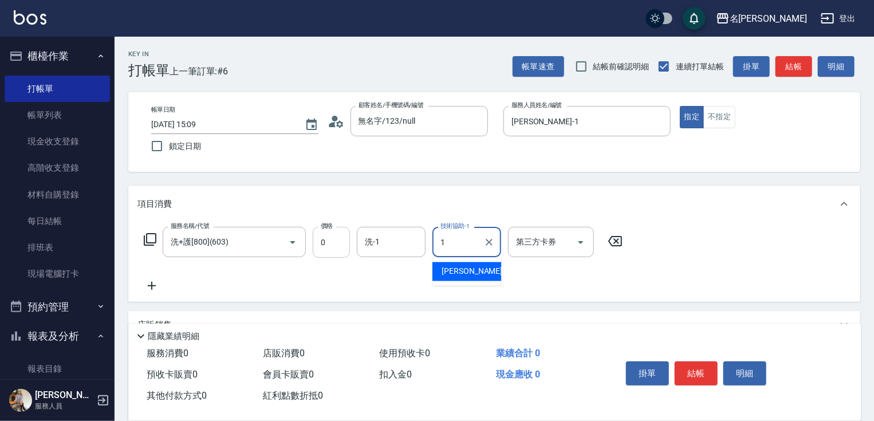
type input "[PERSON_NAME]-1"
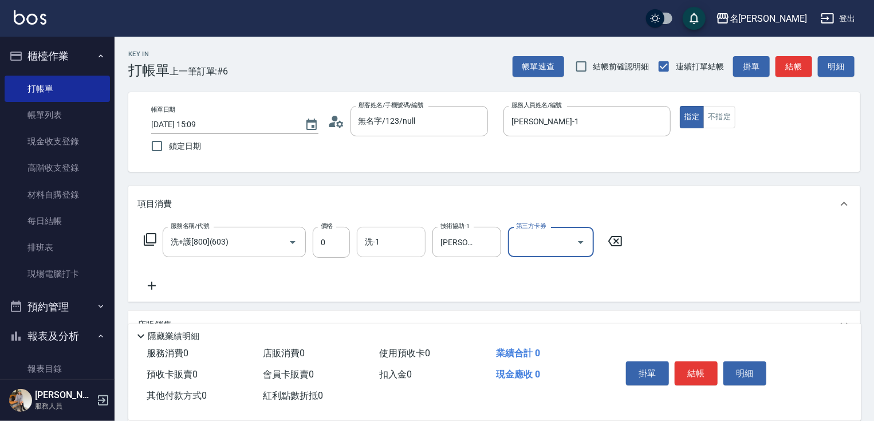
click at [405, 238] on input "洗-1" at bounding box center [391, 242] width 58 height 20
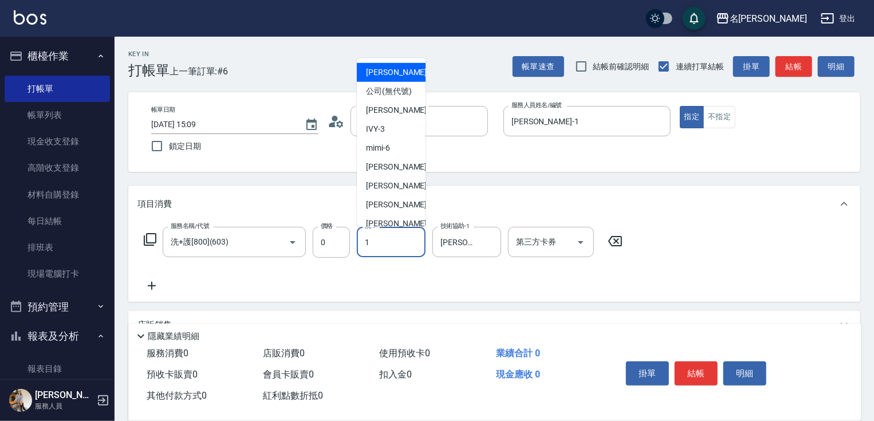
type input "[PERSON_NAME]-1"
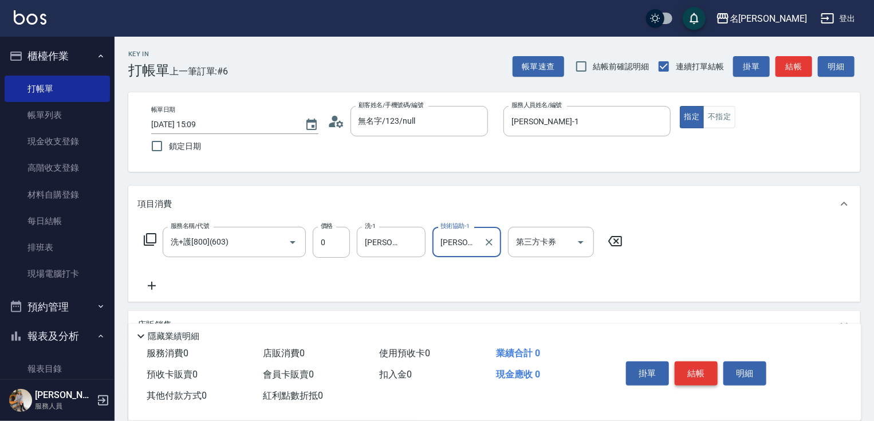
click at [692, 367] on button "結帳" at bounding box center [696, 374] width 43 height 24
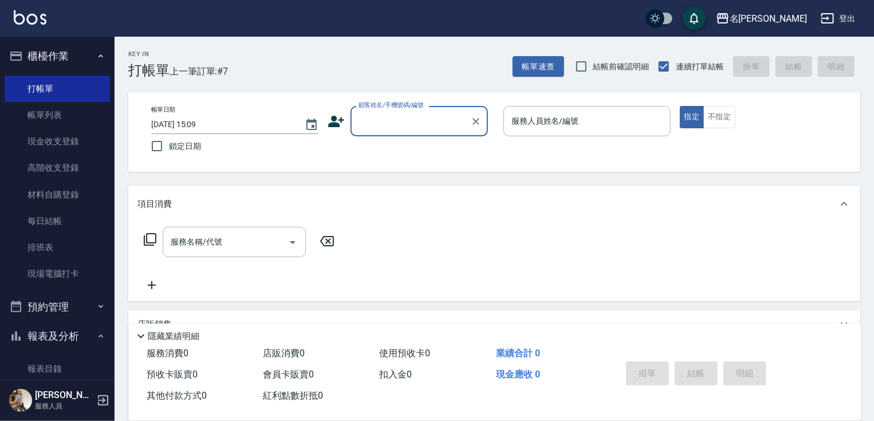
click at [391, 119] on input "顧客姓名/手機號碼/編號" at bounding box center [411, 121] width 110 height 20
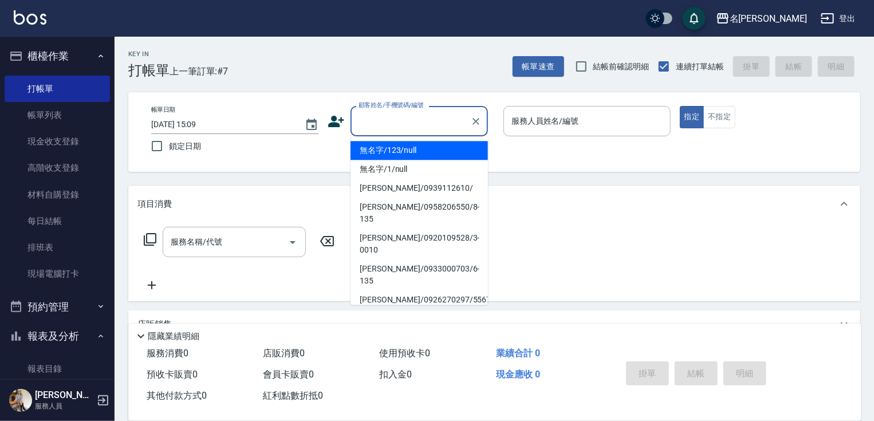
click at [414, 151] on li "無名字/123/null" at bounding box center [419, 150] width 137 height 19
type input "無名字/123/null"
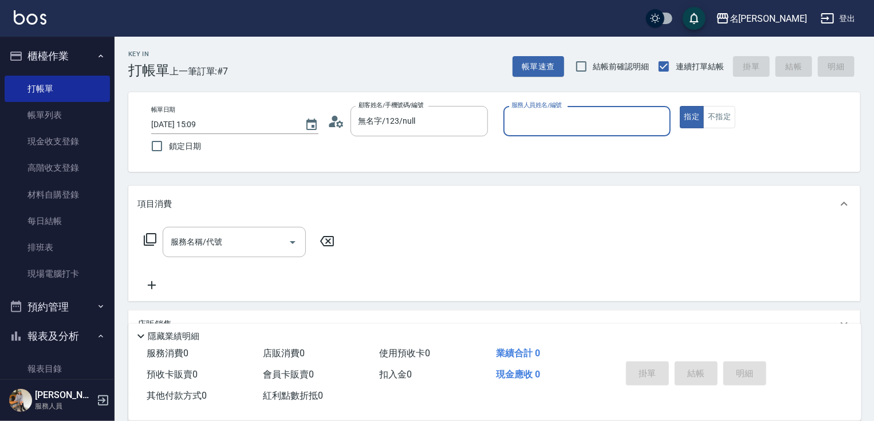
click at [529, 128] on input "服務人員姓名/編號" at bounding box center [587, 121] width 157 height 20
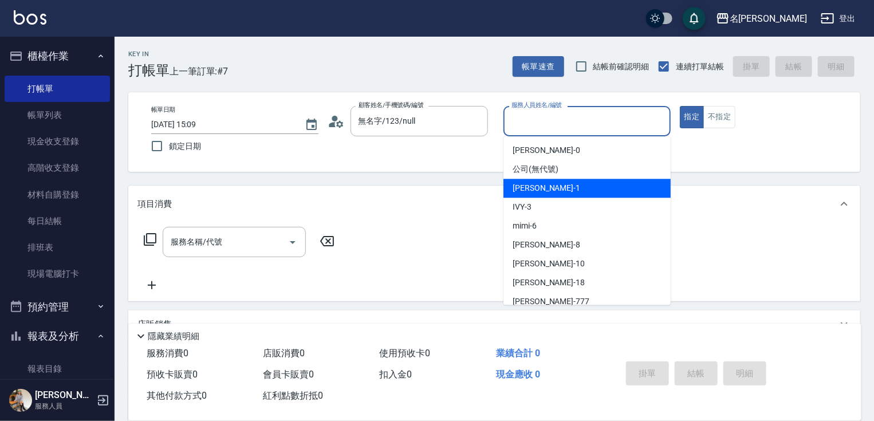
click at [544, 190] on span "[PERSON_NAME] -1" at bounding box center [547, 188] width 68 height 12
type input "[PERSON_NAME]-1"
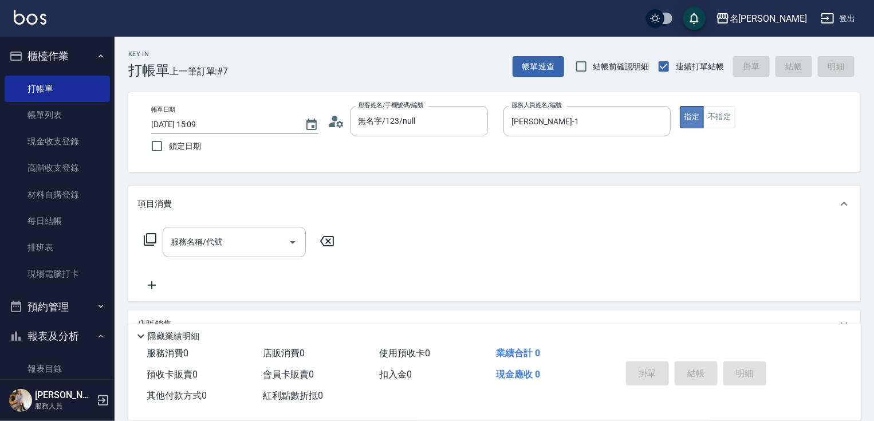
click at [692, 122] on button "指定" at bounding box center [692, 117] width 25 height 22
click at [150, 241] on icon at bounding box center [150, 240] width 14 height 14
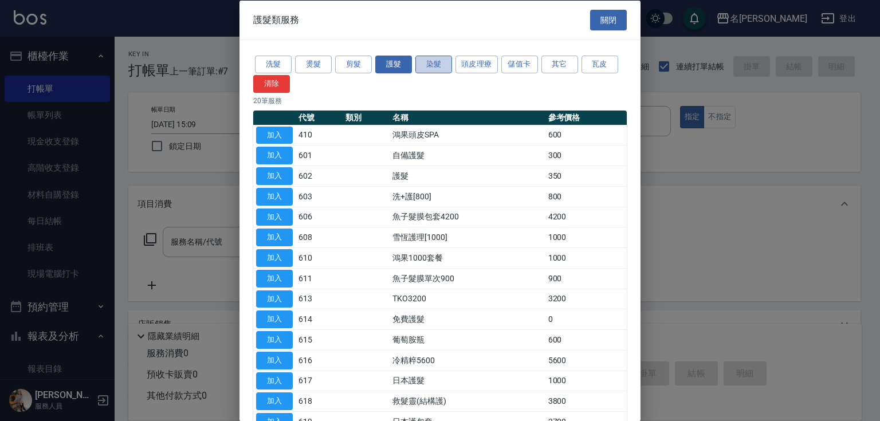
click at [427, 61] on button "染髮" at bounding box center [433, 65] width 37 height 18
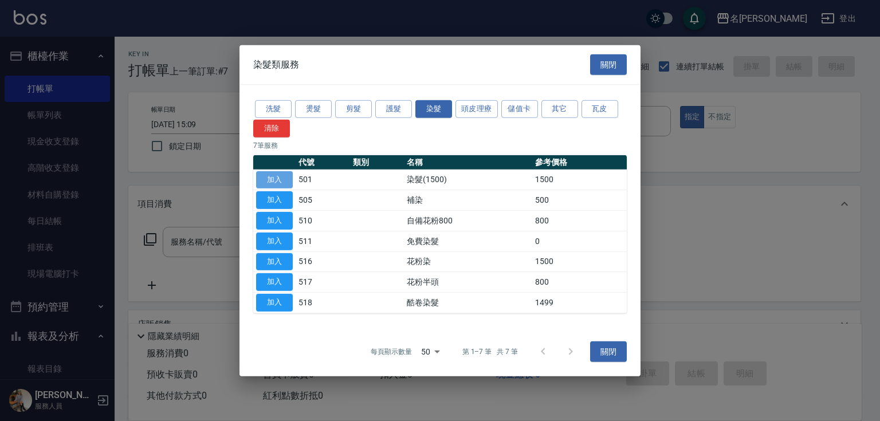
click at [277, 176] on button "加入" at bounding box center [274, 180] width 37 height 18
type input "染髮(1500)(501)"
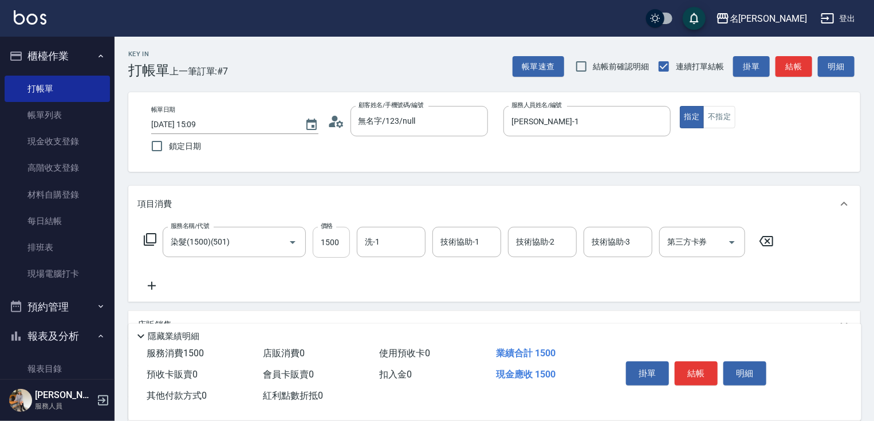
click at [330, 241] on input "1500" at bounding box center [331, 242] width 37 height 31
type input "1740"
type input "[PERSON_NAME]-1"
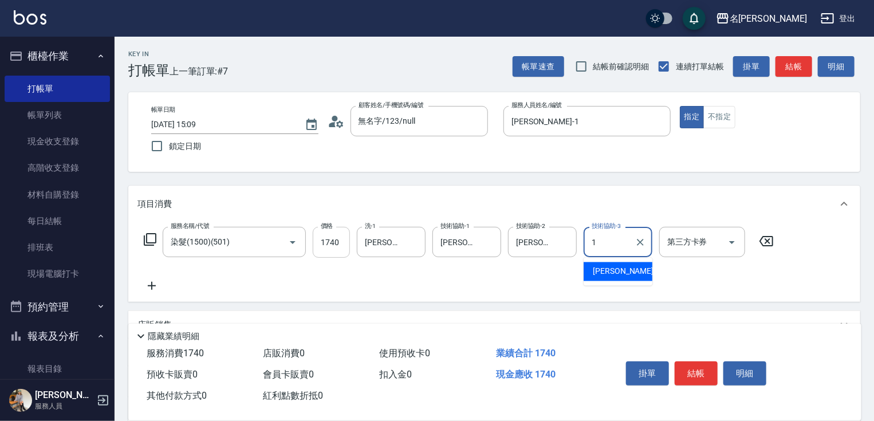
type input "[PERSON_NAME]-1"
click at [702, 370] on button "結帳" at bounding box center [696, 374] width 43 height 24
